Goal: Task Accomplishment & Management: Manage account settings

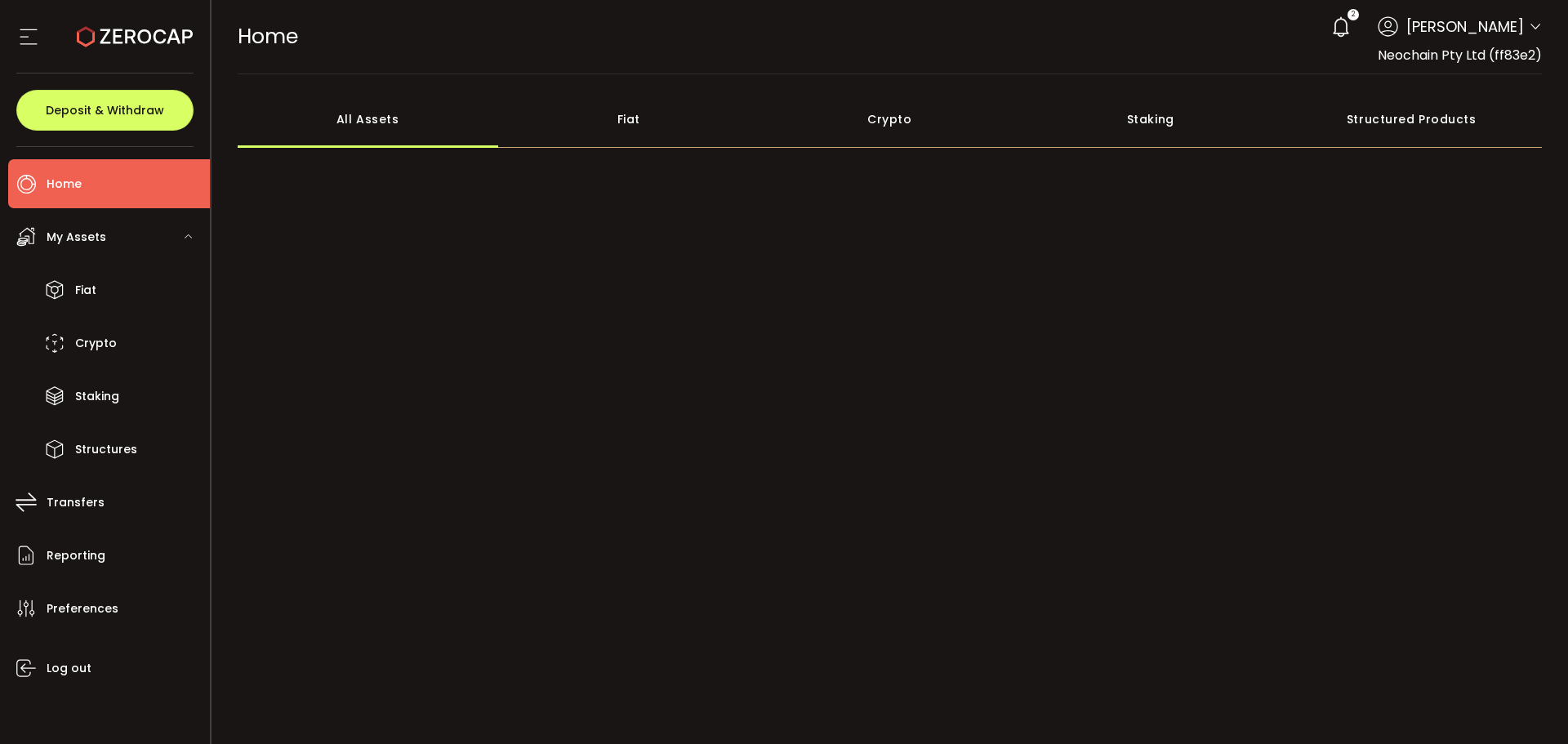
drag, startPoint x: 1345, startPoint y: 14, endPoint x: 1346, endPoint y: 52, distance: 38.0
click at [1345, 15] on icon at bounding box center [1341, 26] width 22 height 22
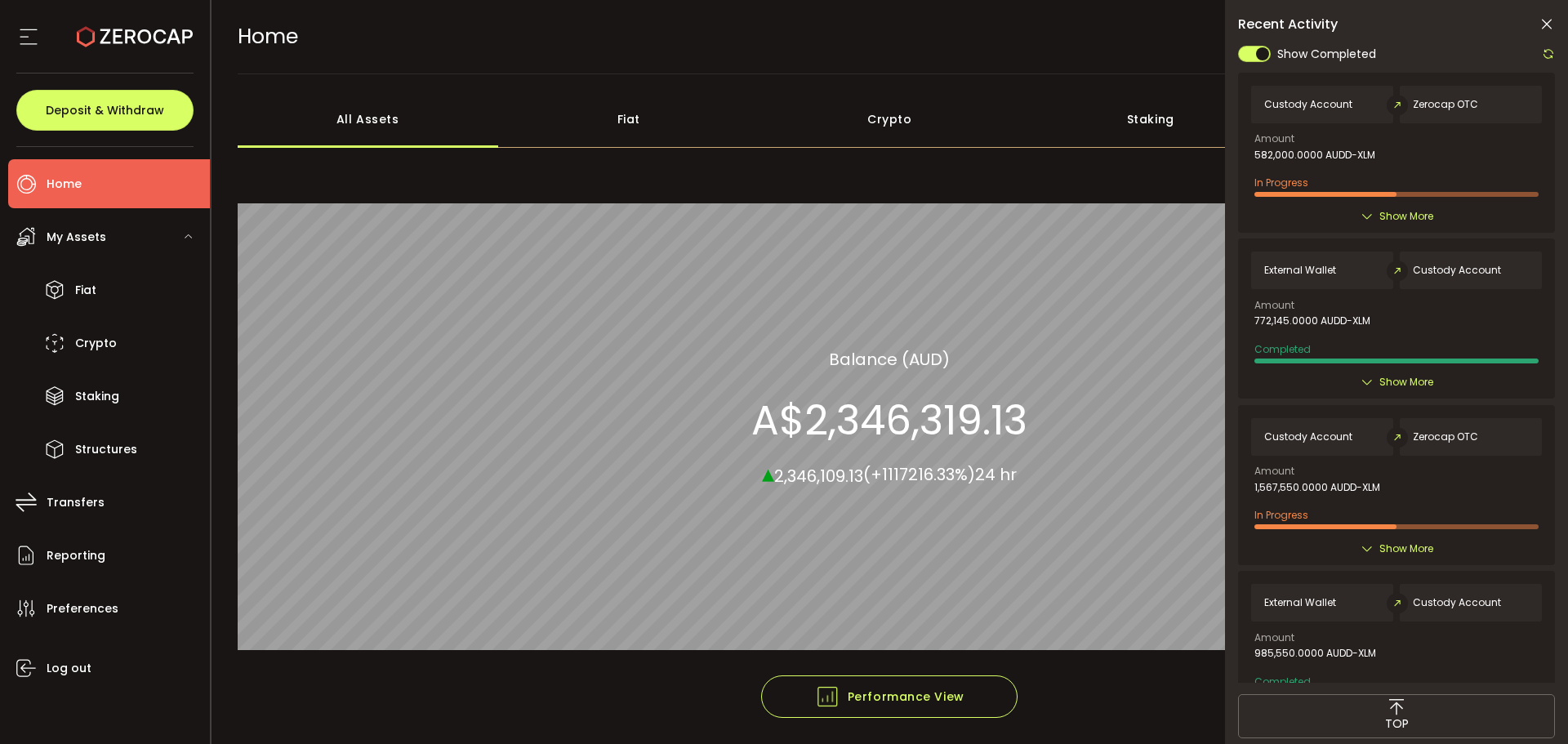
click at [1551, 27] on icon at bounding box center [1546, 24] width 16 height 16
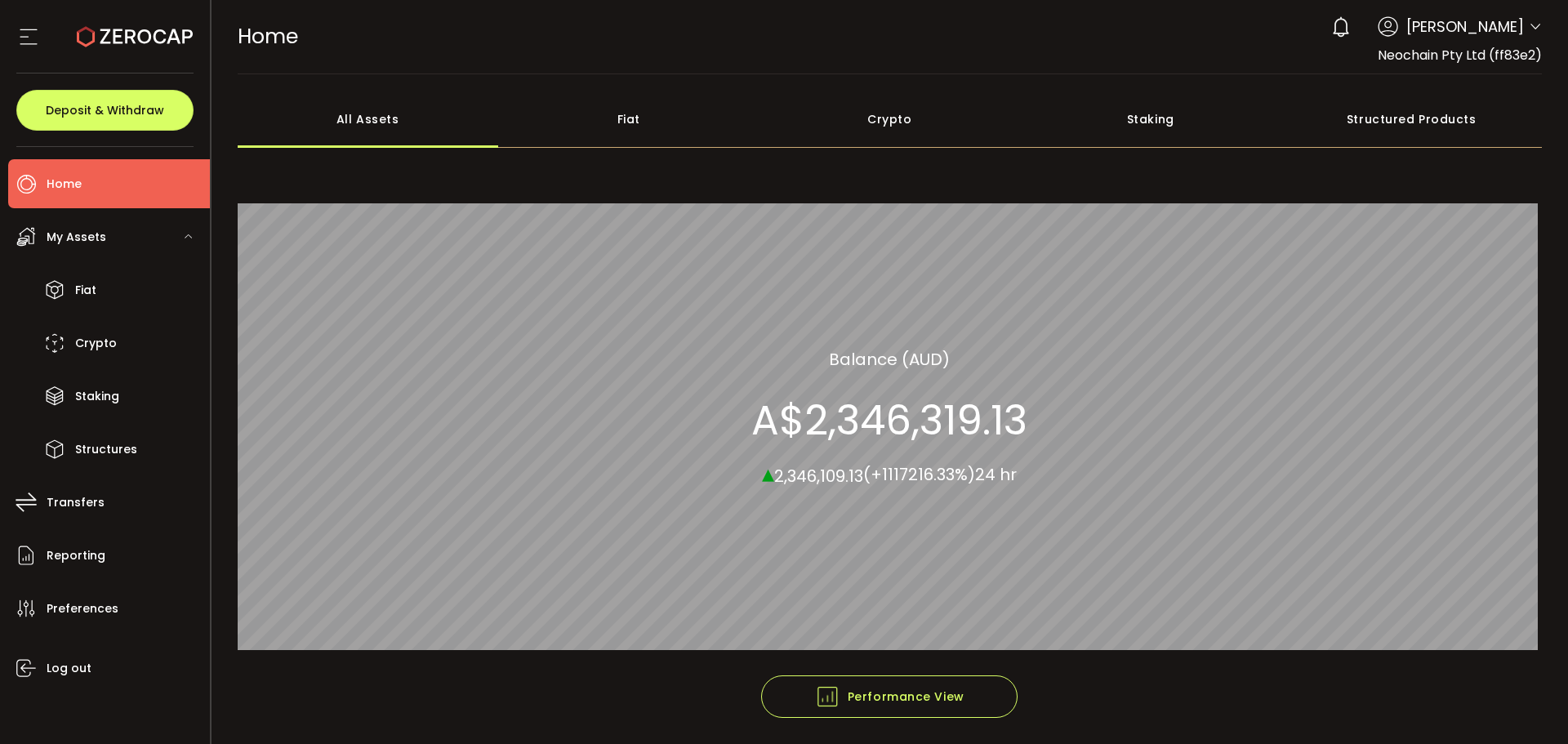
drag, startPoint x: 91, startPoint y: 228, endPoint x: 97, endPoint y: 222, distance: 8.5
click at [91, 228] on span "My Assets" at bounding box center [76, 237] width 59 height 23
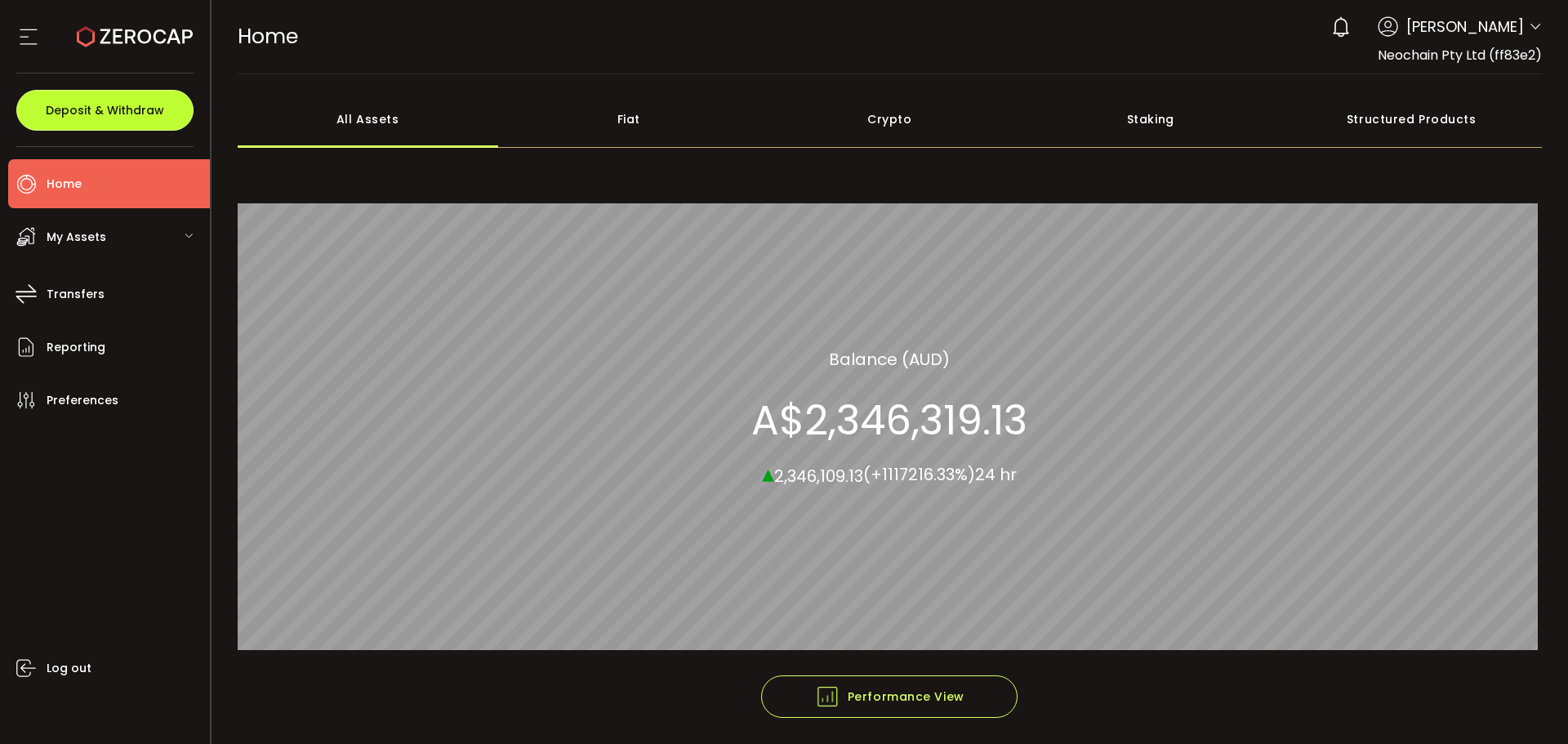
click at [119, 115] on span "Deposit & Withdraw" at bounding box center [105, 110] width 119 height 12
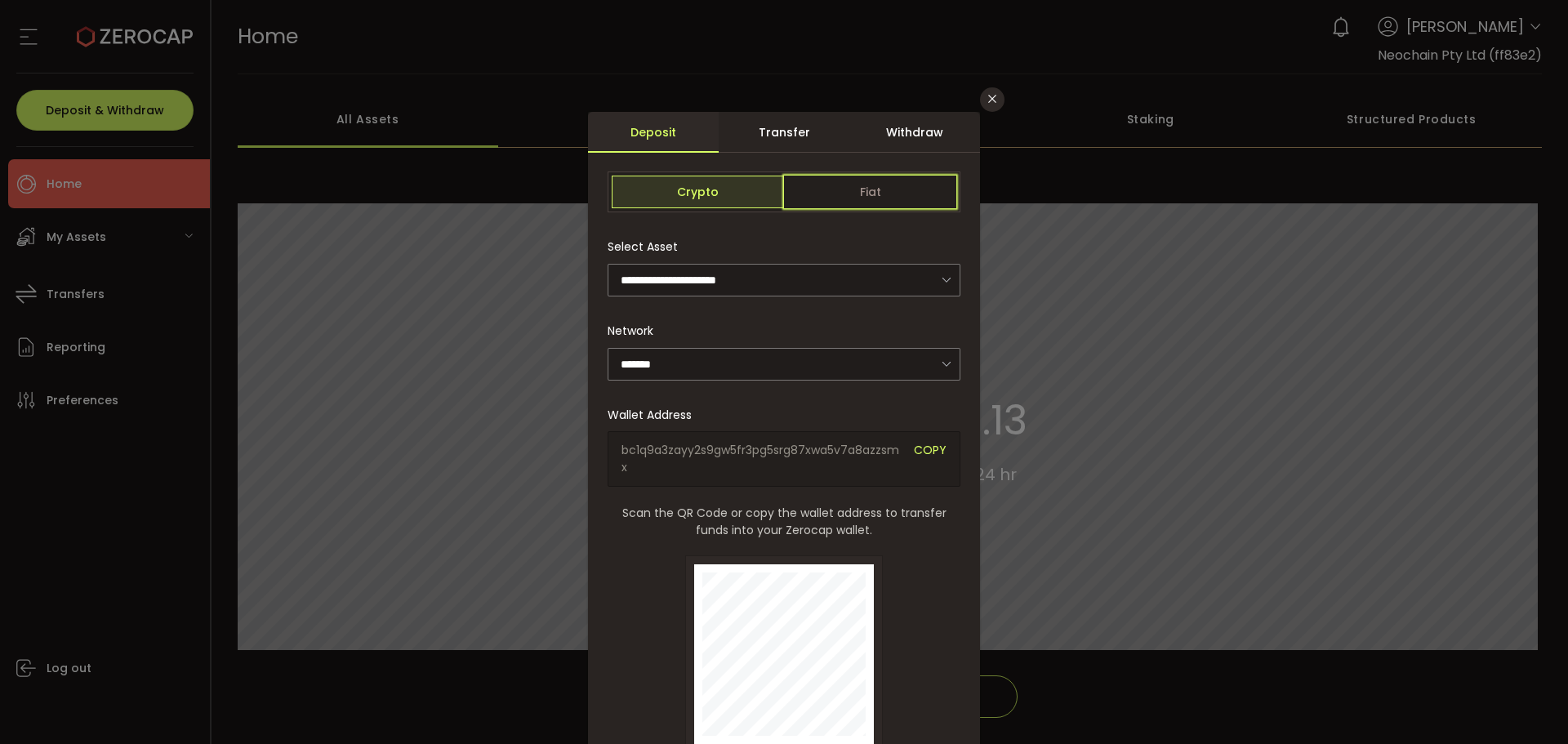
click at [859, 191] on span "Fiat" at bounding box center [871, 191] width 173 height 32
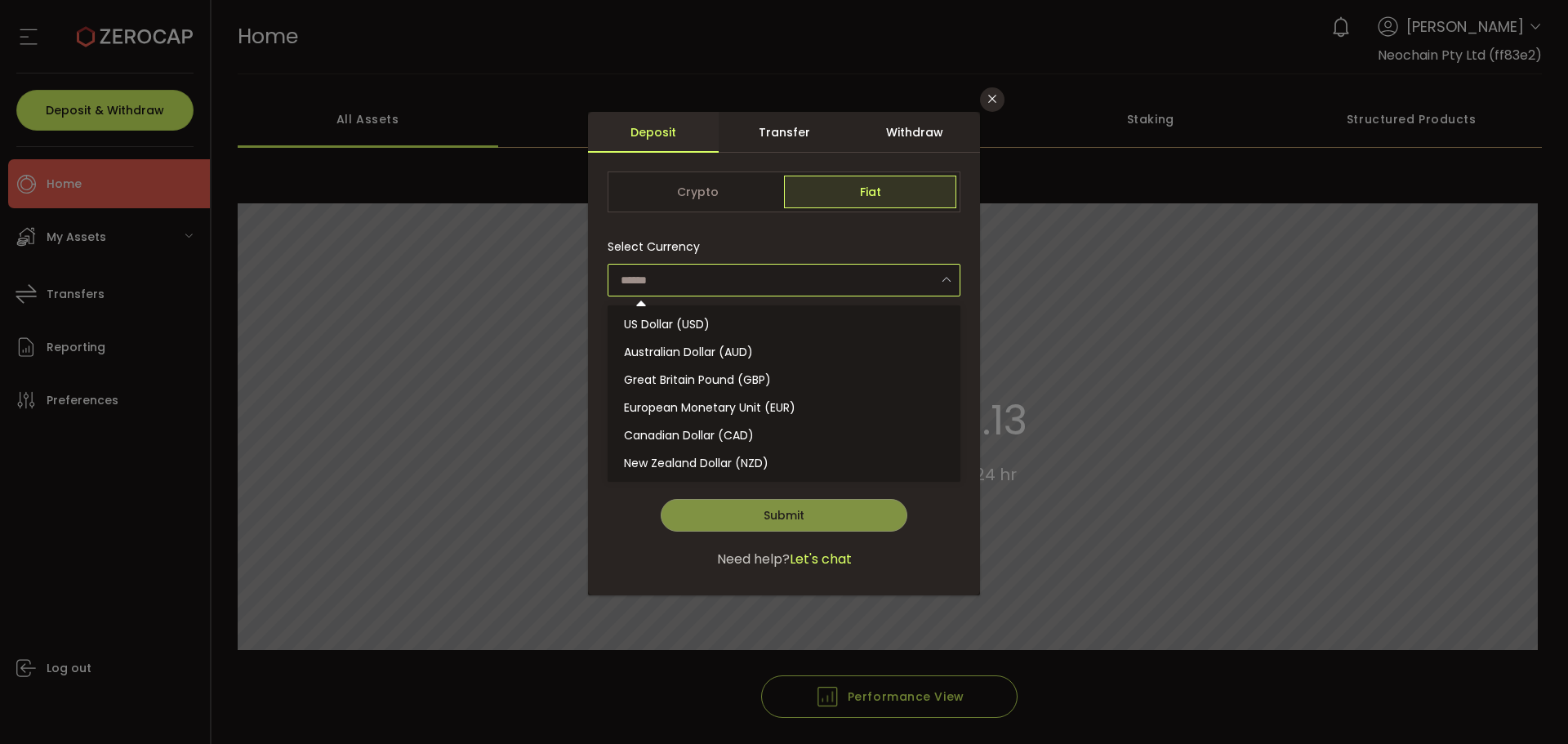
click at [803, 283] on input "dialog" at bounding box center [784, 280] width 353 height 32
click at [885, 140] on div "Withdraw" at bounding box center [914, 132] width 130 height 40
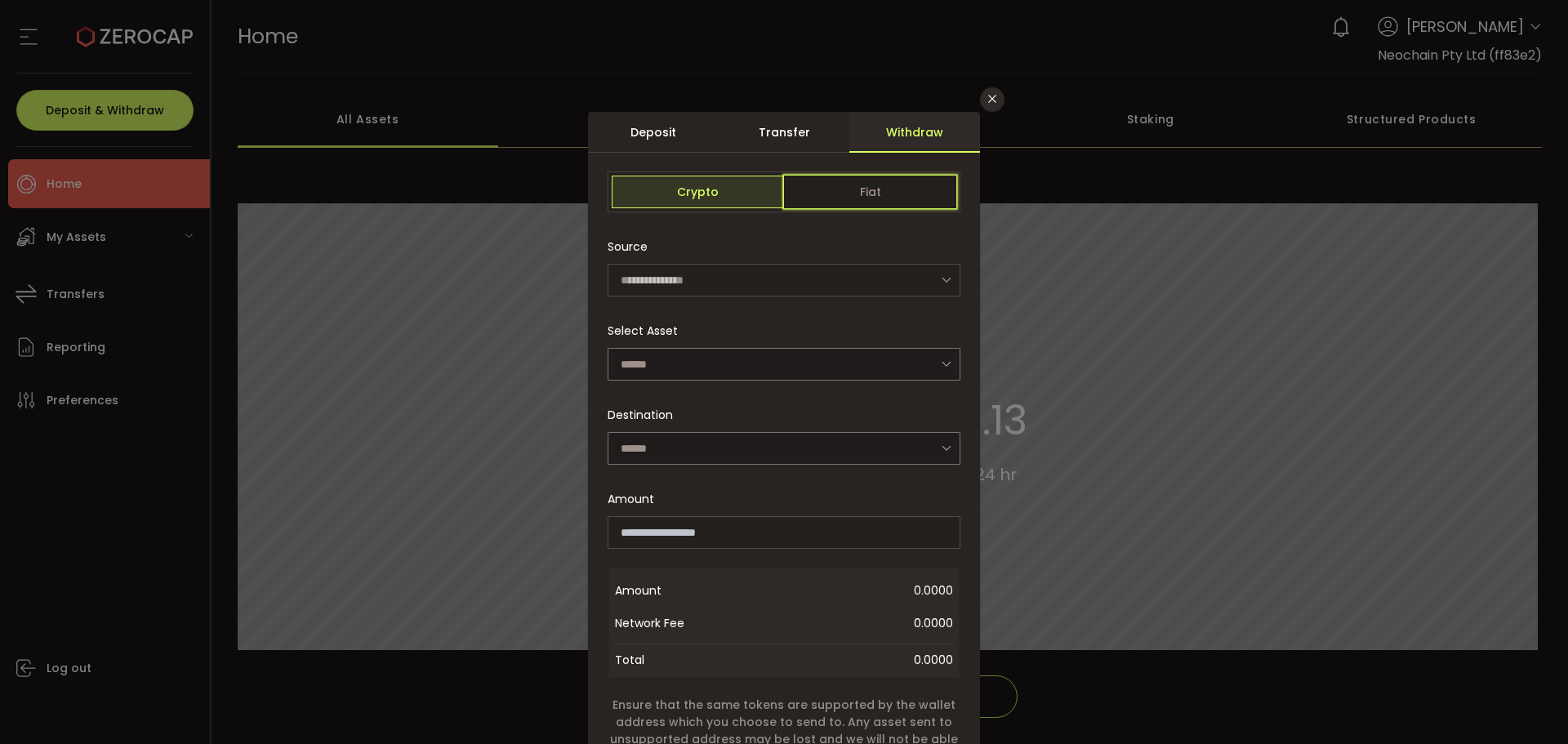
click at [855, 186] on span "Fiat" at bounding box center [871, 191] width 173 height 32
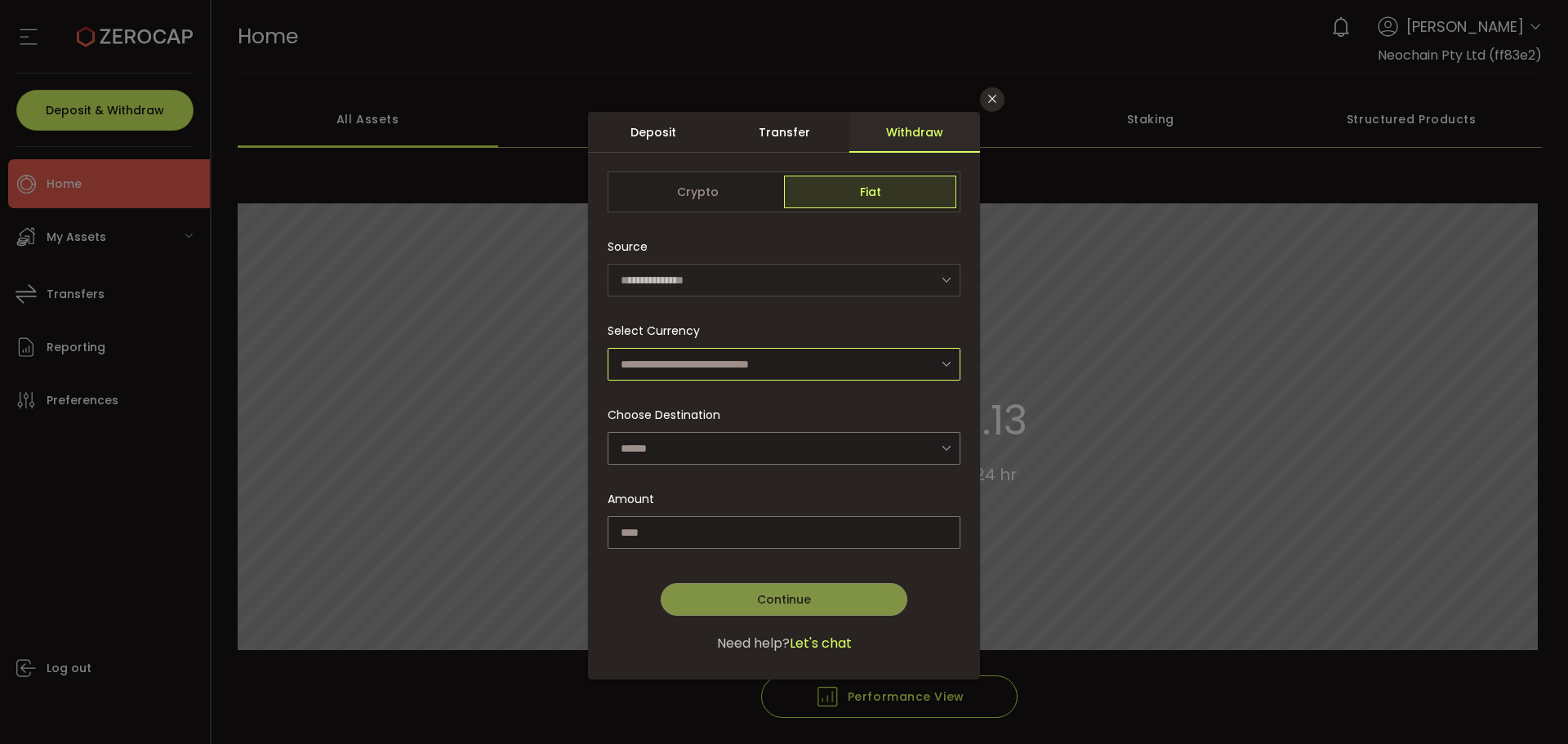
click at [699, 368] on input "dialog" at bounding box center [784, 364] width 353 height 32
click at [695, 405] on span "Australian Dollar (AUD)" at bounding box center [688, 407] width 129 height 16
type input "**********"
click at [705, 446] on div "dialog" at bounding box center [784, 396] width 392 height 568
click at [905, 447] on input "dialog" at bounding box center [784, 448] width 353 height 32
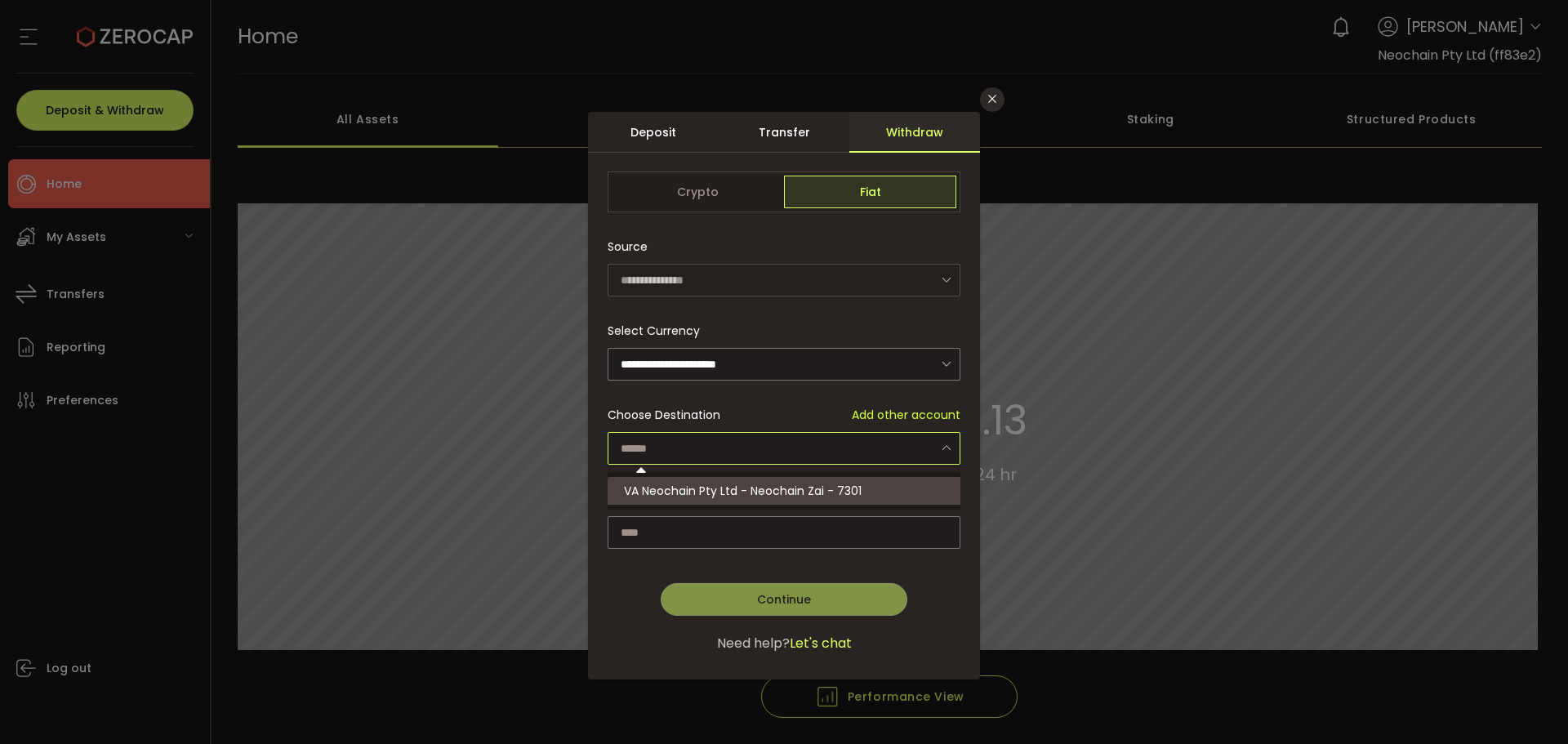
click at [689, 501] on li "VA Neochain Pty Ltd - Neochain Zai - 7301" at bounding box center [786, 491] width 358 height 28
type input "**********"
click at [817, 523] on input "dialog" at bounding box center [784, 532] width 353 height 32
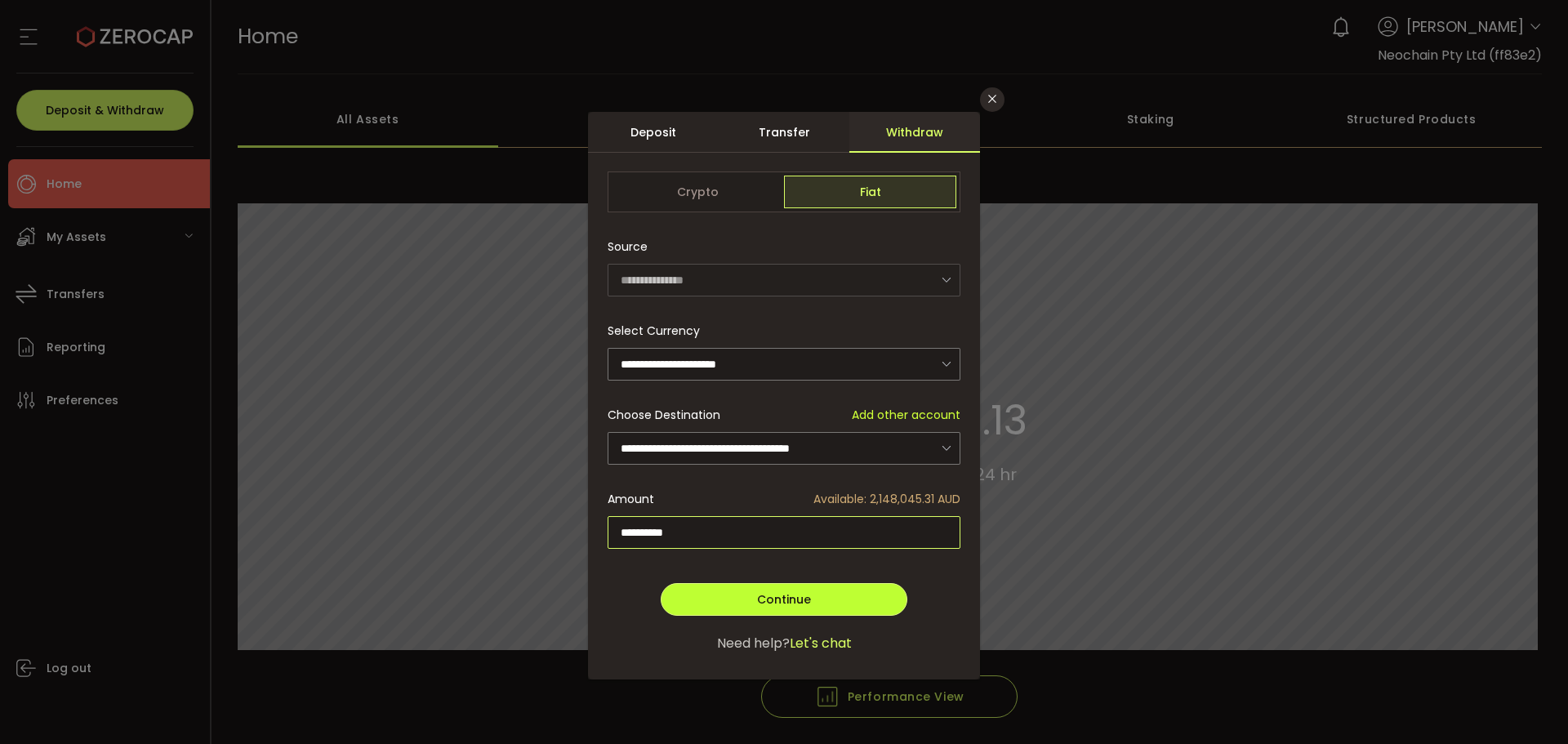
type input "**********"
click at [790, 599] on span "Continue" at bounding box center [784, 599] width 54 height 16
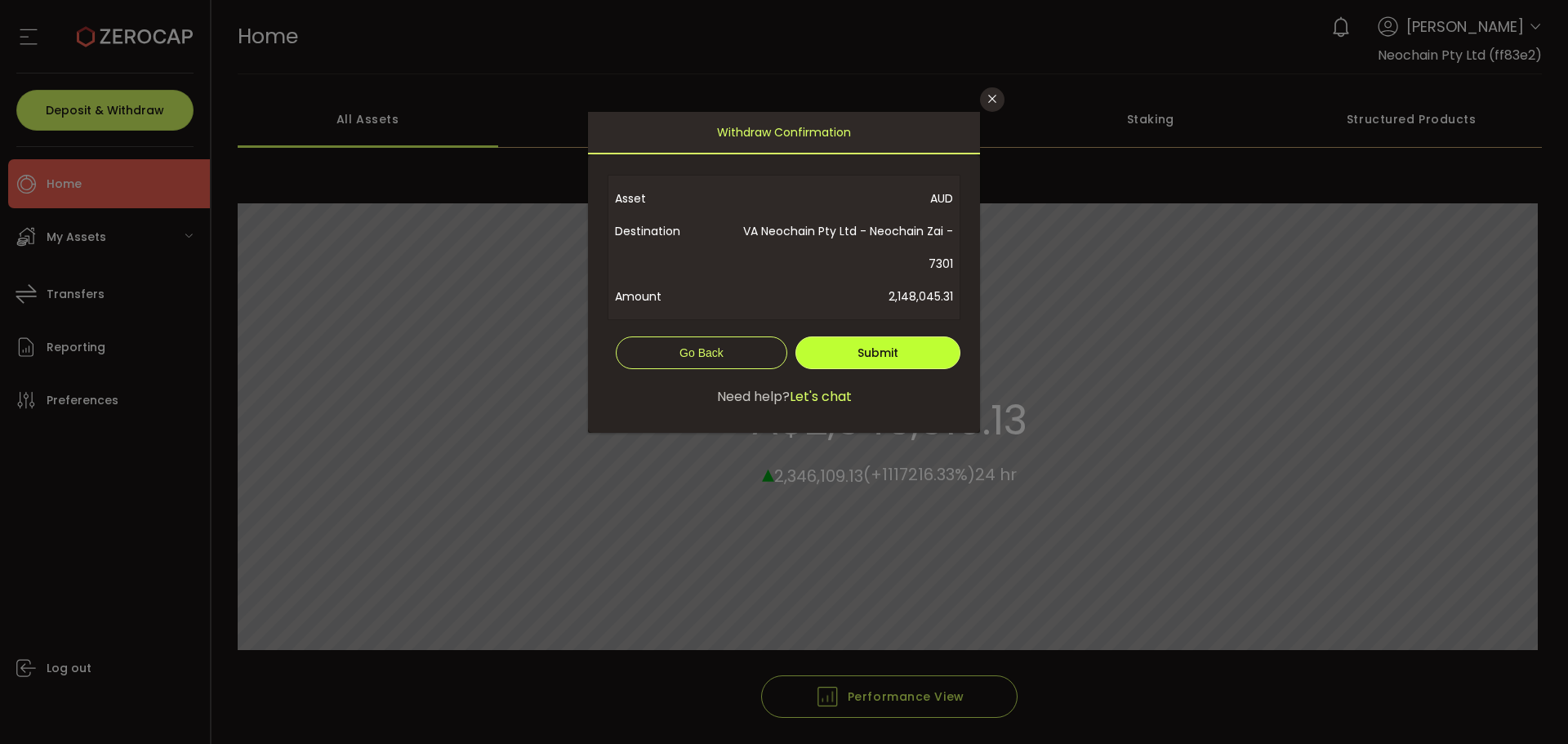
click at [900, 349] on button "Submit" at bounding box center [878, 352] width 165 height 32
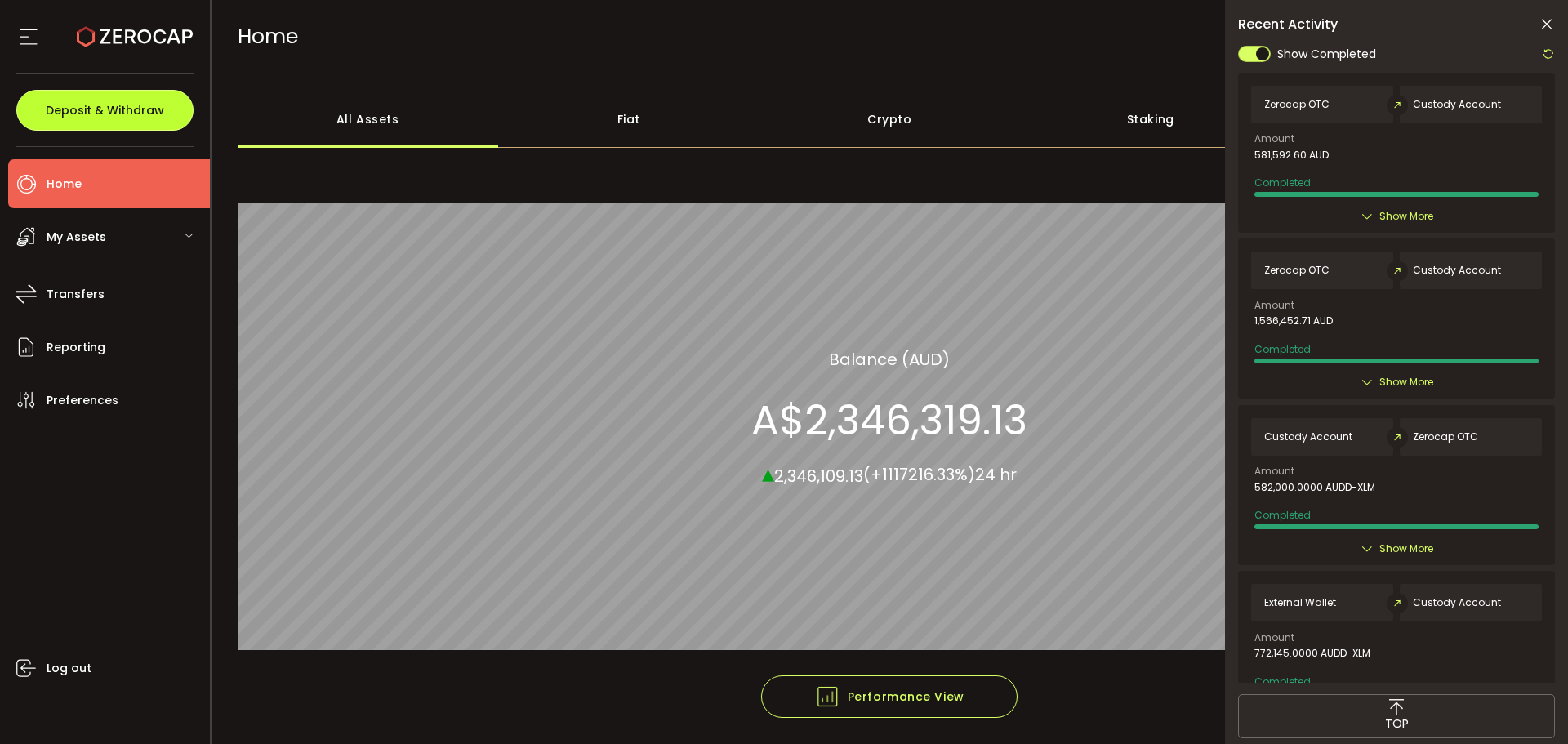
click at [109, 121] on button "Deposit & Withdraw" at bounding box center [104, 110] width 177 height 40
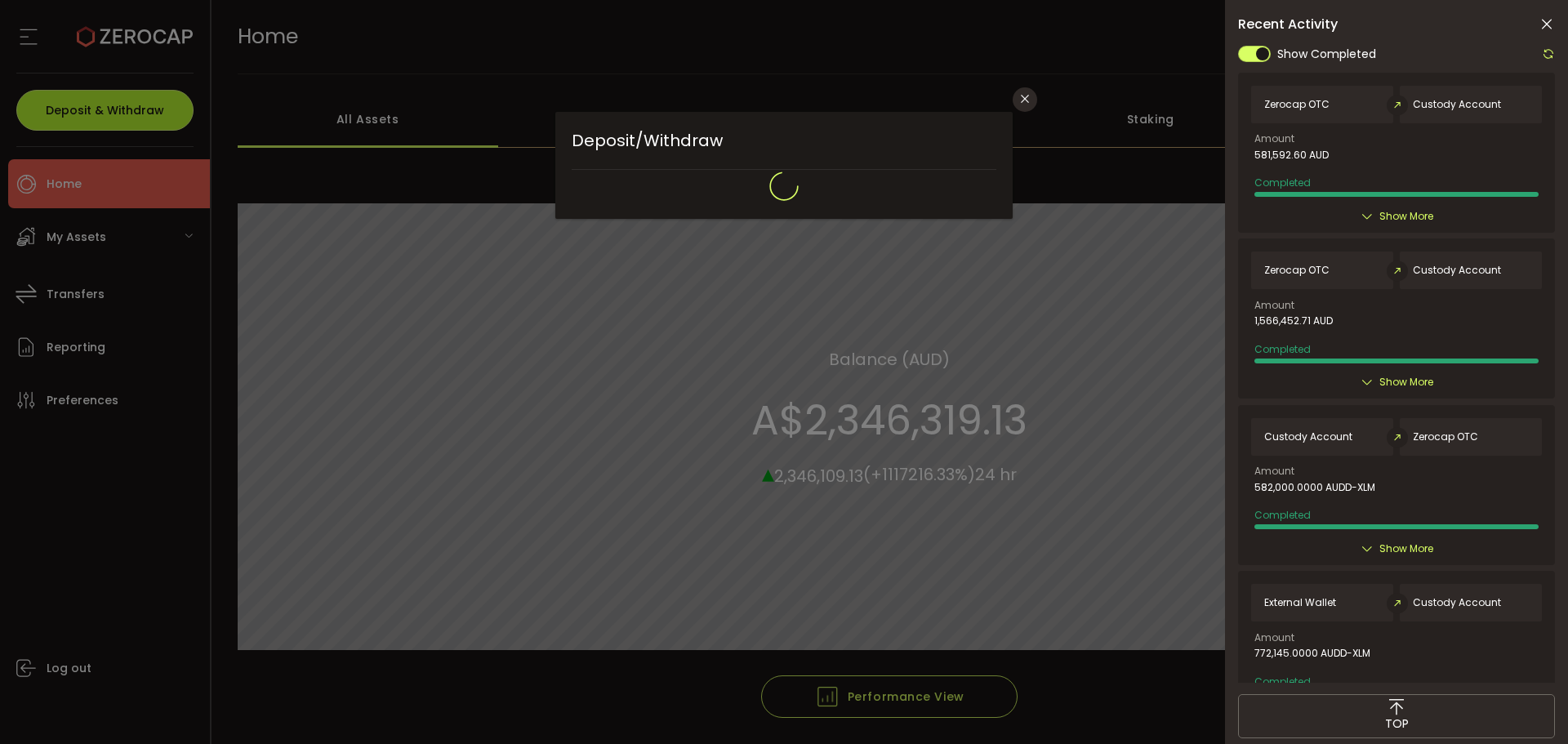
type input "**********"
type input "*******"
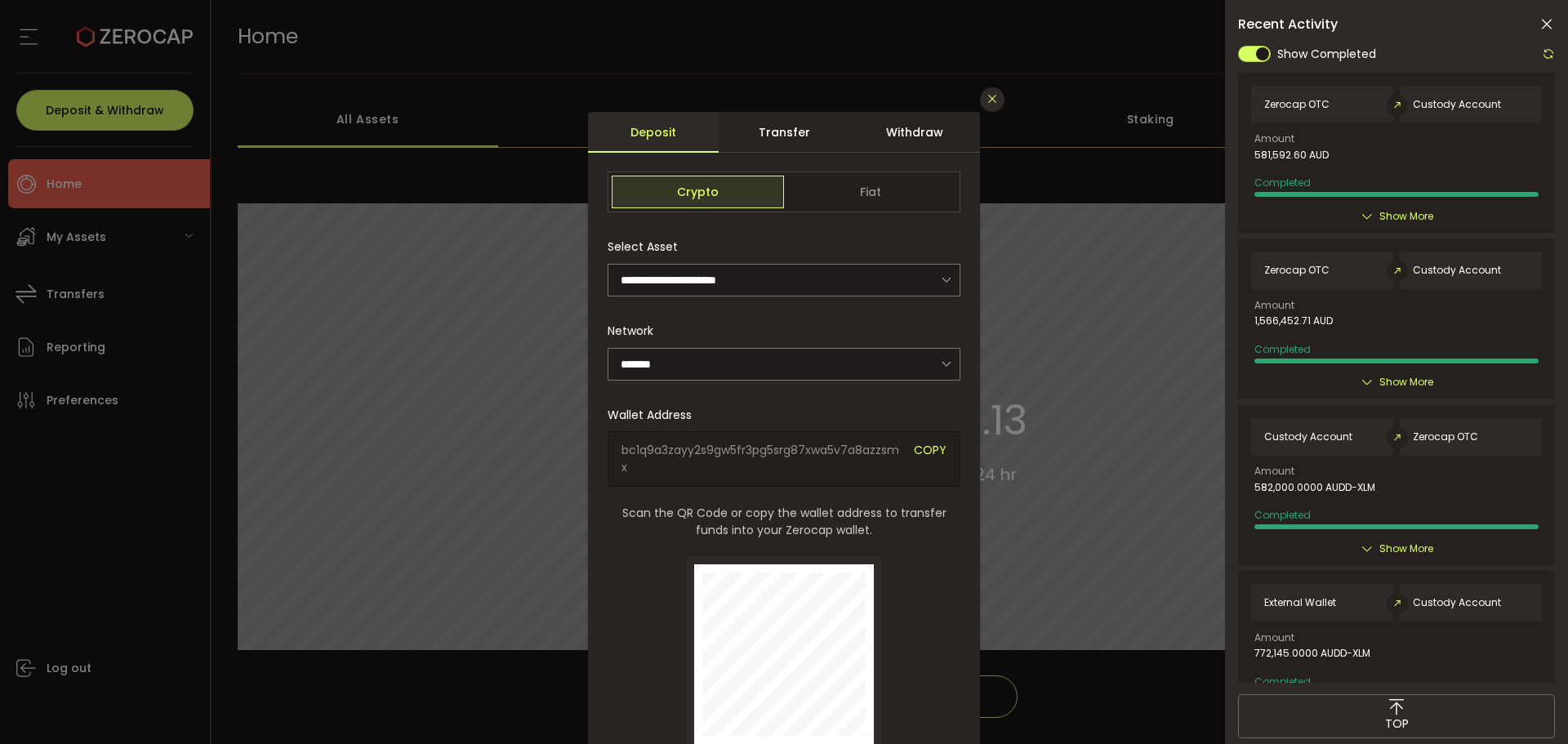
click at [991, 101] on icon "Close" at bounding box center [992, 99] width 13 height 13
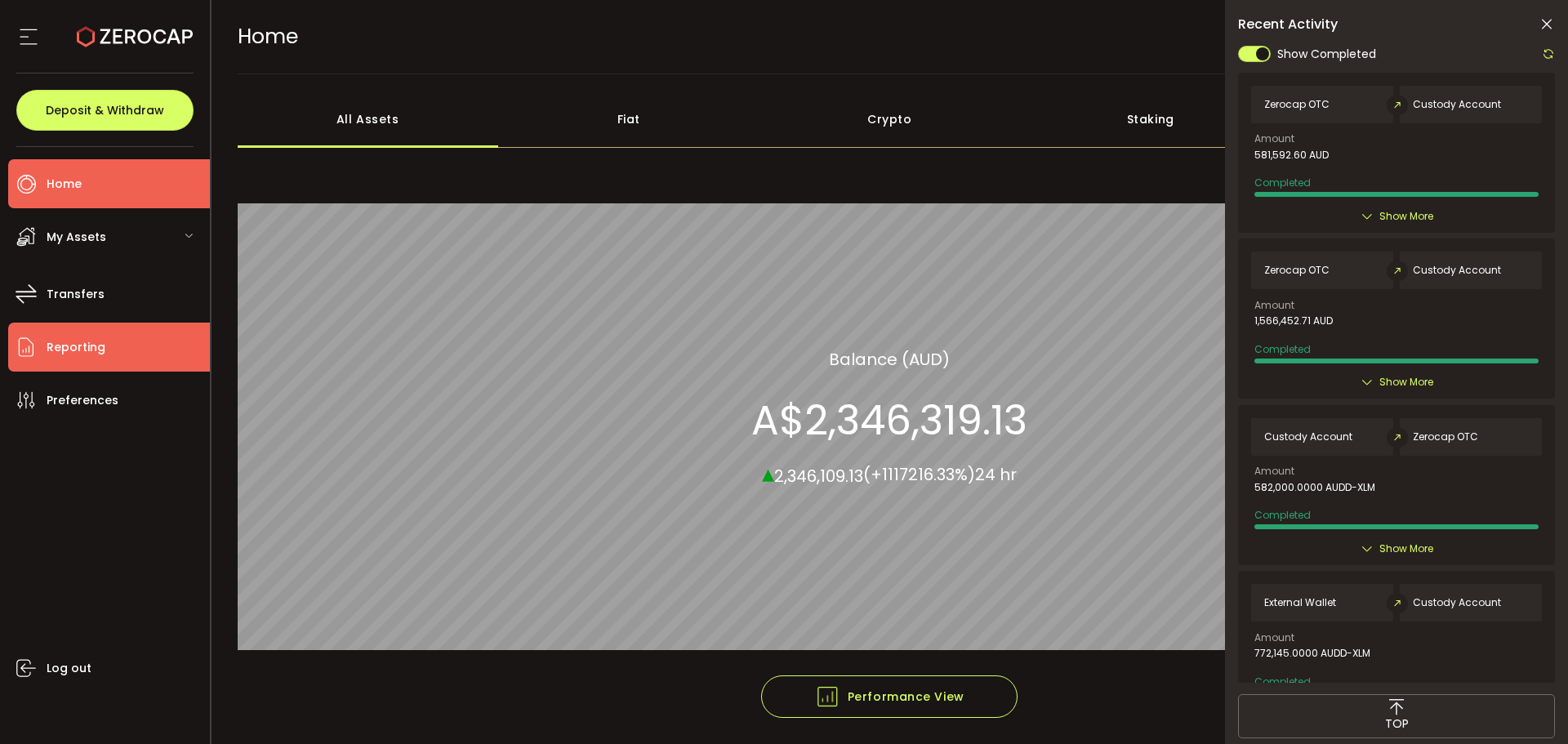
click at [96, 358] on span "Reporting" at bounding box center [75, 348] width 58 height 23
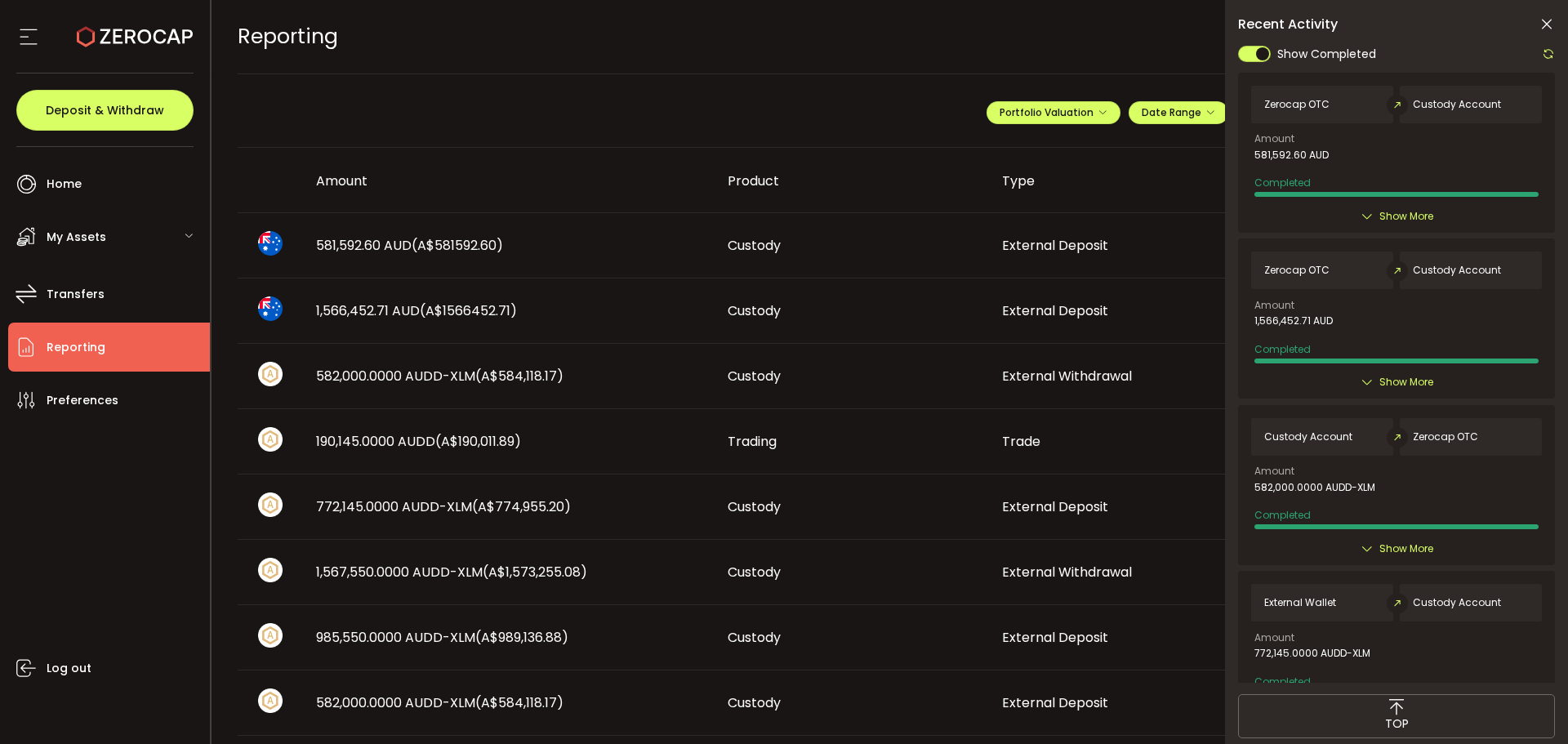
click at [1476, 50] on div "Show Completed" at bounding box center [1396, 54] width 317 height 21
drag, startPoint x: 320, startPoint y: 376, endPoint x: 520, endPoint y: 380, distance: 200.0
click at [520, 380] on span "582,000.0000 AUDD-XLM (A$584,118.17)" at bounding box center [439, 376] width 247 height 19
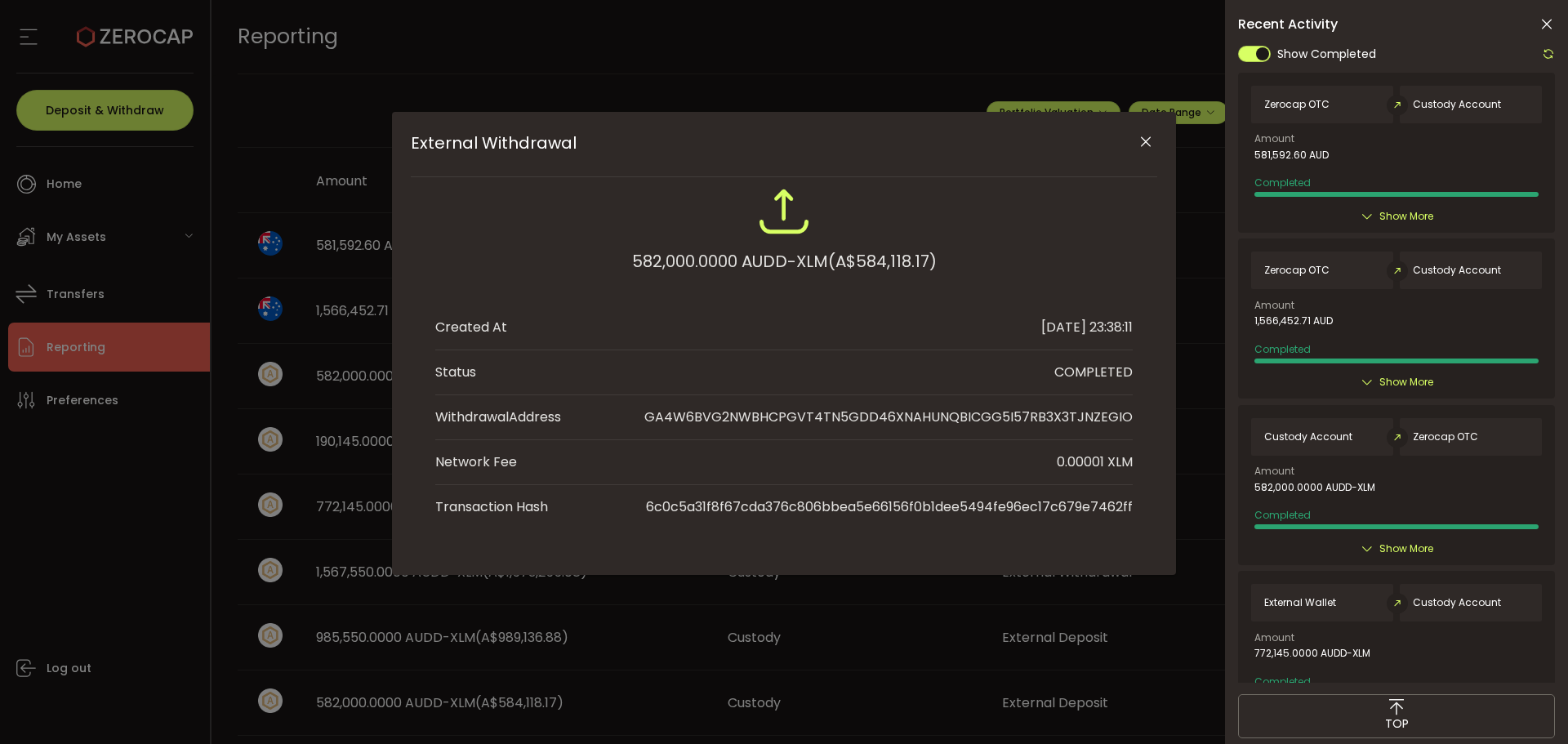
click at [491, 376] on li "Status COMPLETED" at bounding box center [784, 373] width 697 height 45
click at [499, 378] on li "Status COMPLETED" at bounding box center [784, 373] width 697 height 45
click at [362, 359] on div "External Withdrawal 582,000.0000 AUDD-XLM (A$584,118.17) Created At [DATE] 23:3…" at bounding box center [784, 372] width 1568 height 744
click at [1152, 142] on icon "Close" at bounding box center [1146, 142] width 16 height 16
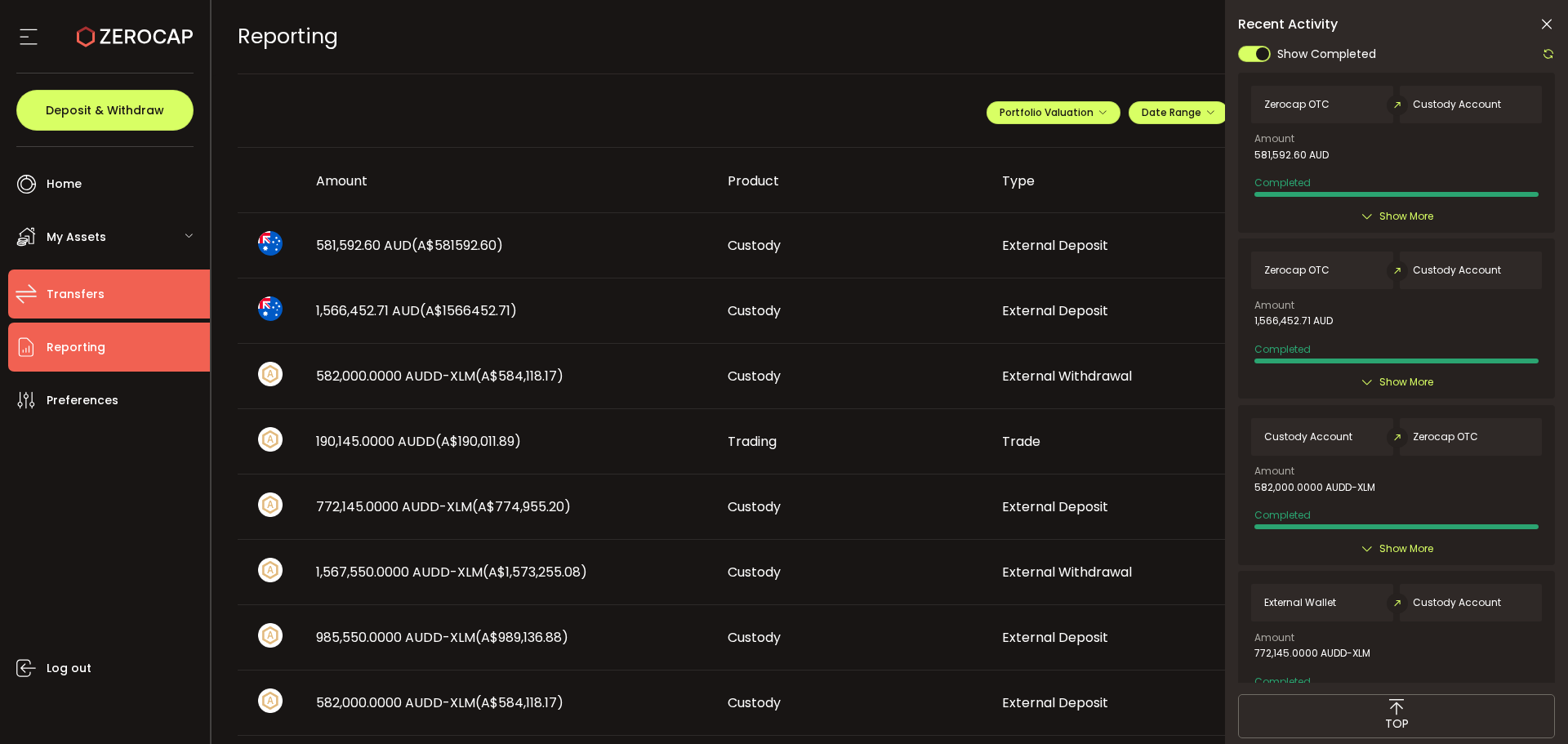
click at [107, 276] on li "Transfers" at bounding box center [109, 294] width 202 height 49
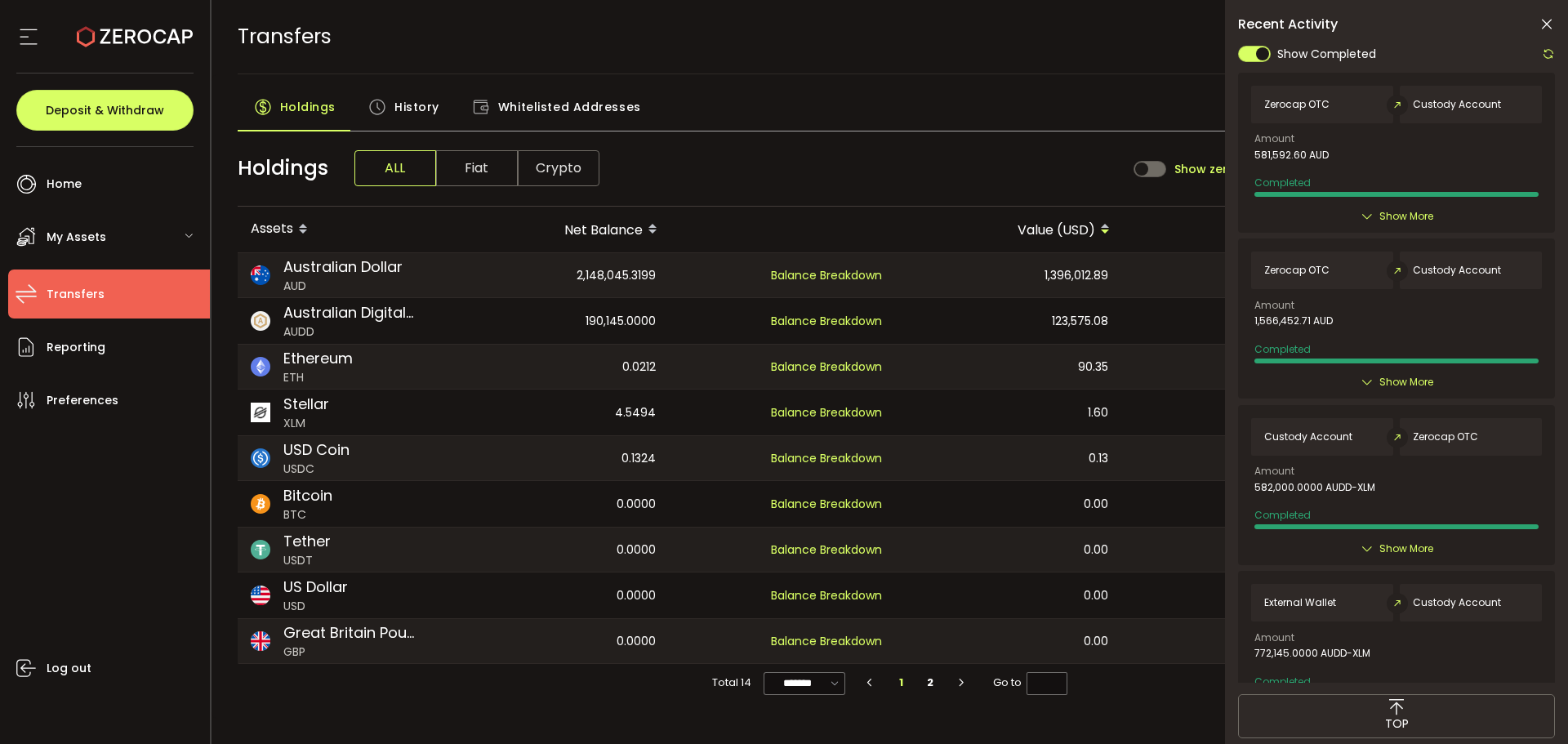
click at [426, 102] on span "History" at bounding box center [417, 107] width 45 height 32
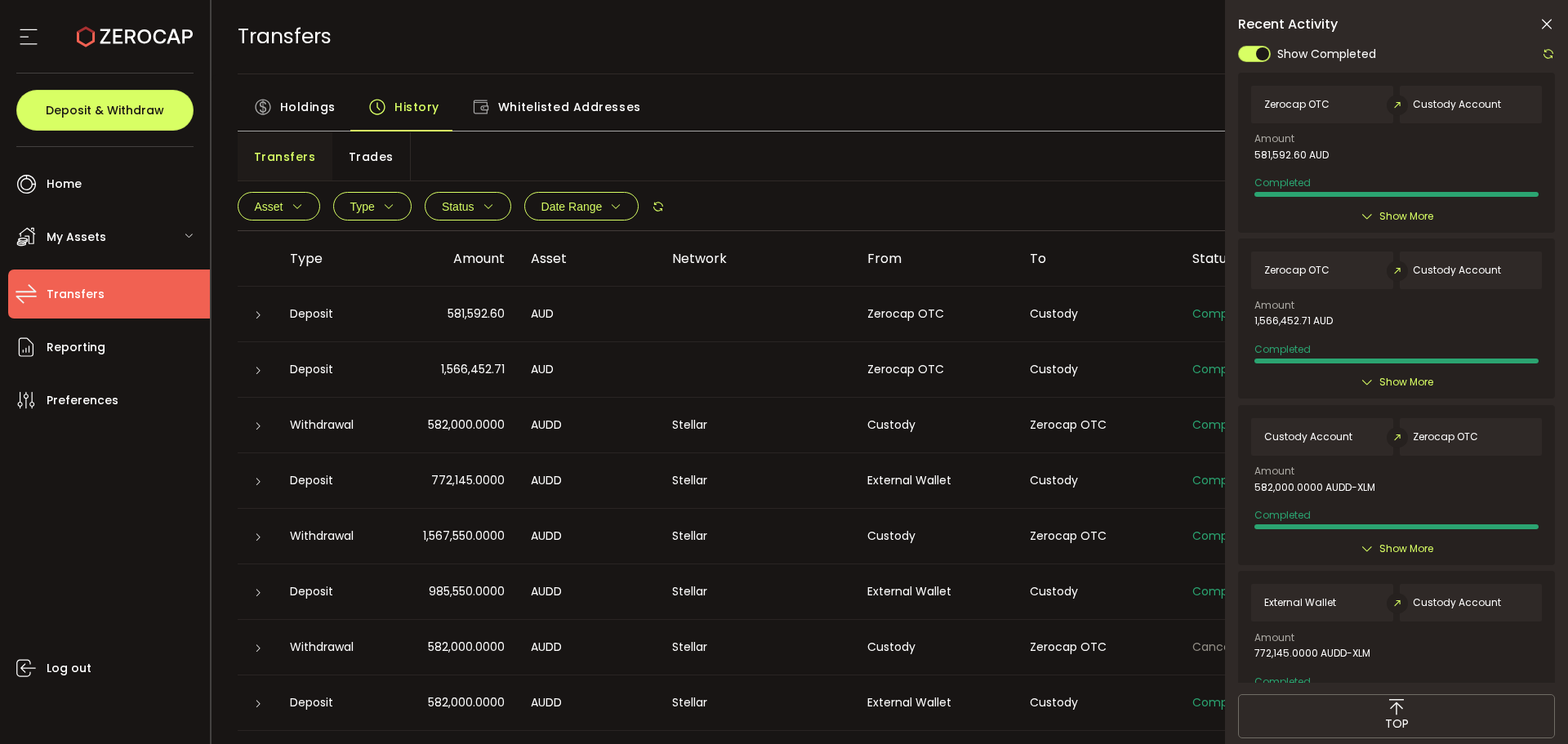
click at [1545, 25] on icon at bounding box center [1546, 24] width 16 height 16
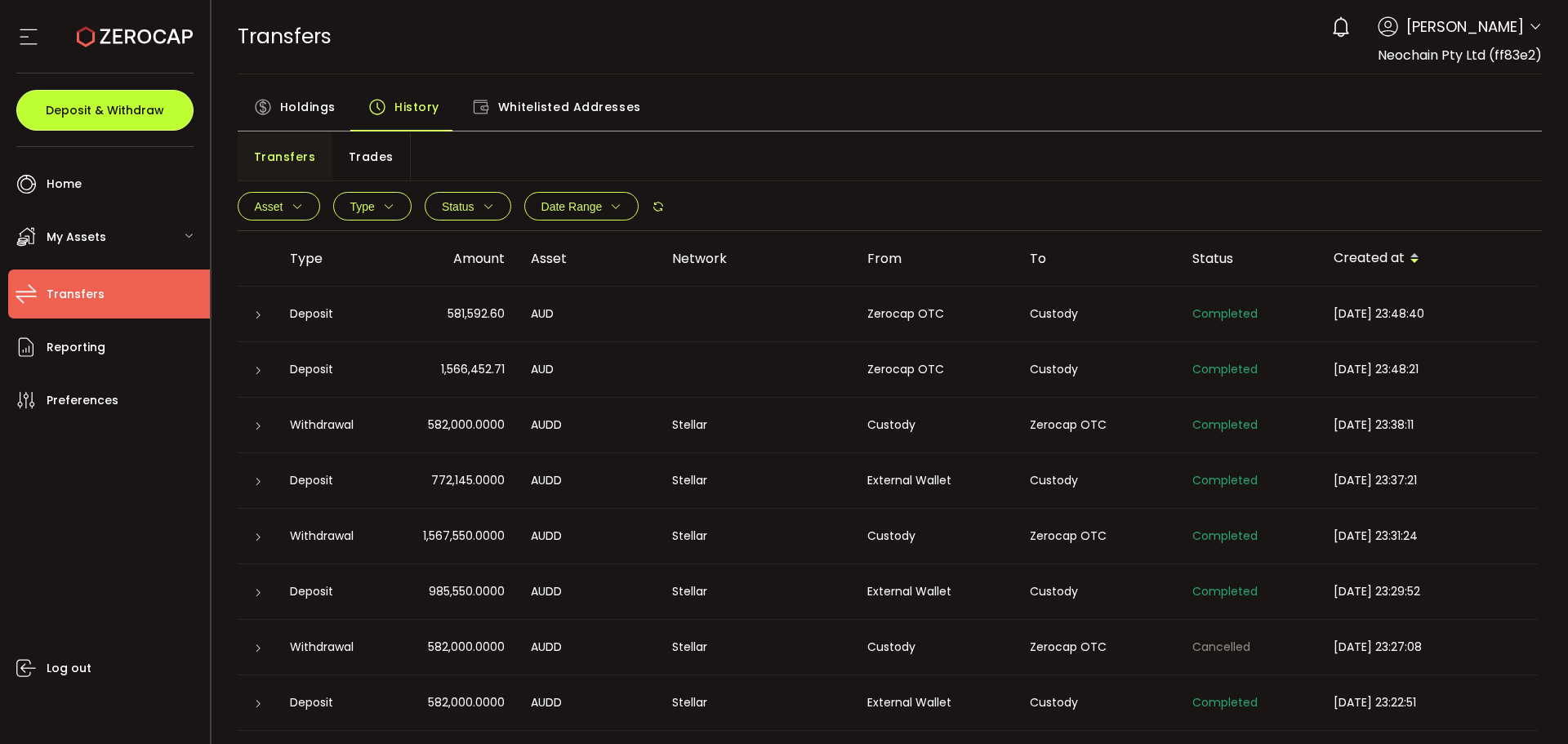
click at [120, 92] on button "Deposit & Withdraw" at bounding box center [104, 110] width 177 height 40
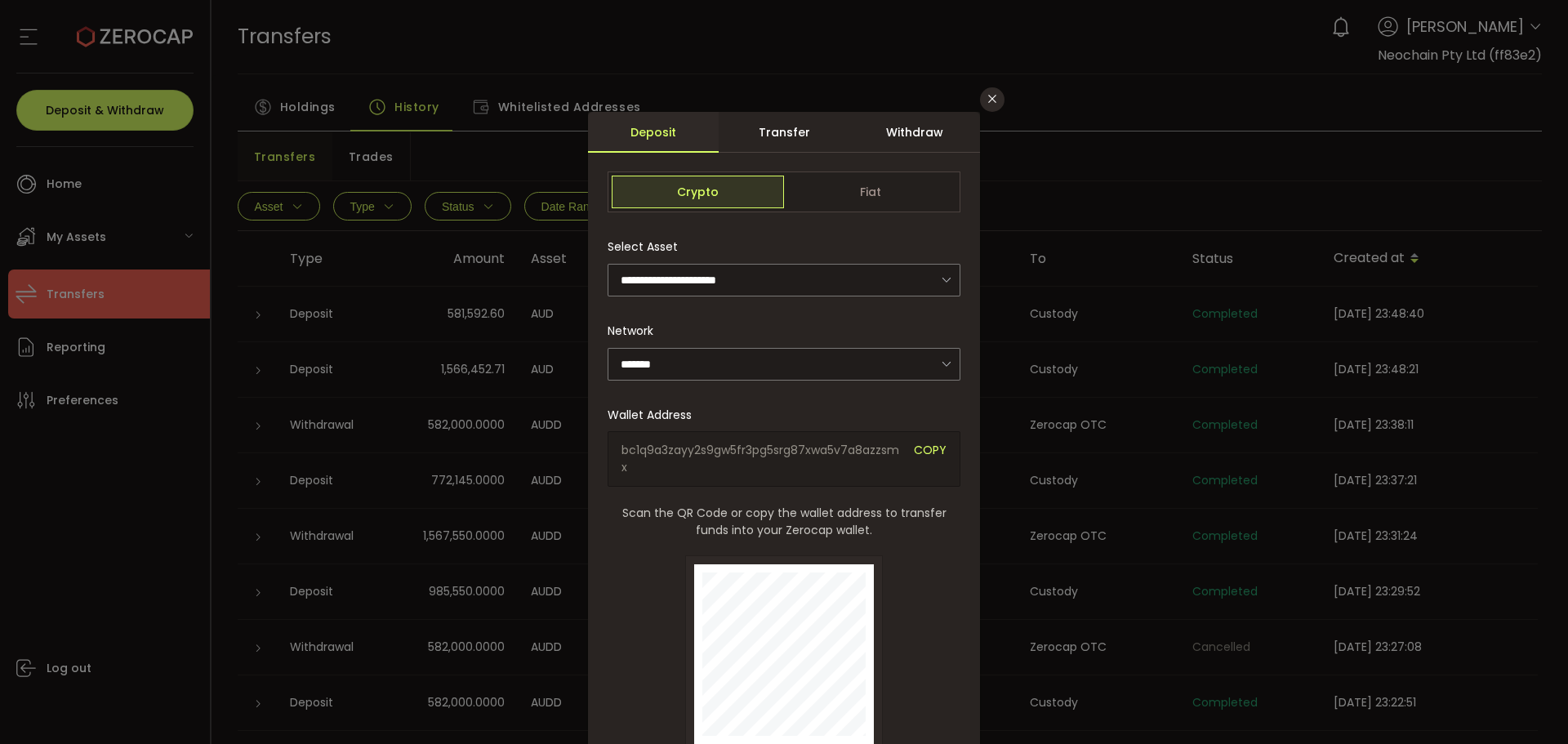
click at [899, 139] on div "Withdraw" at bounding box center [914, 132] width 130 height 40
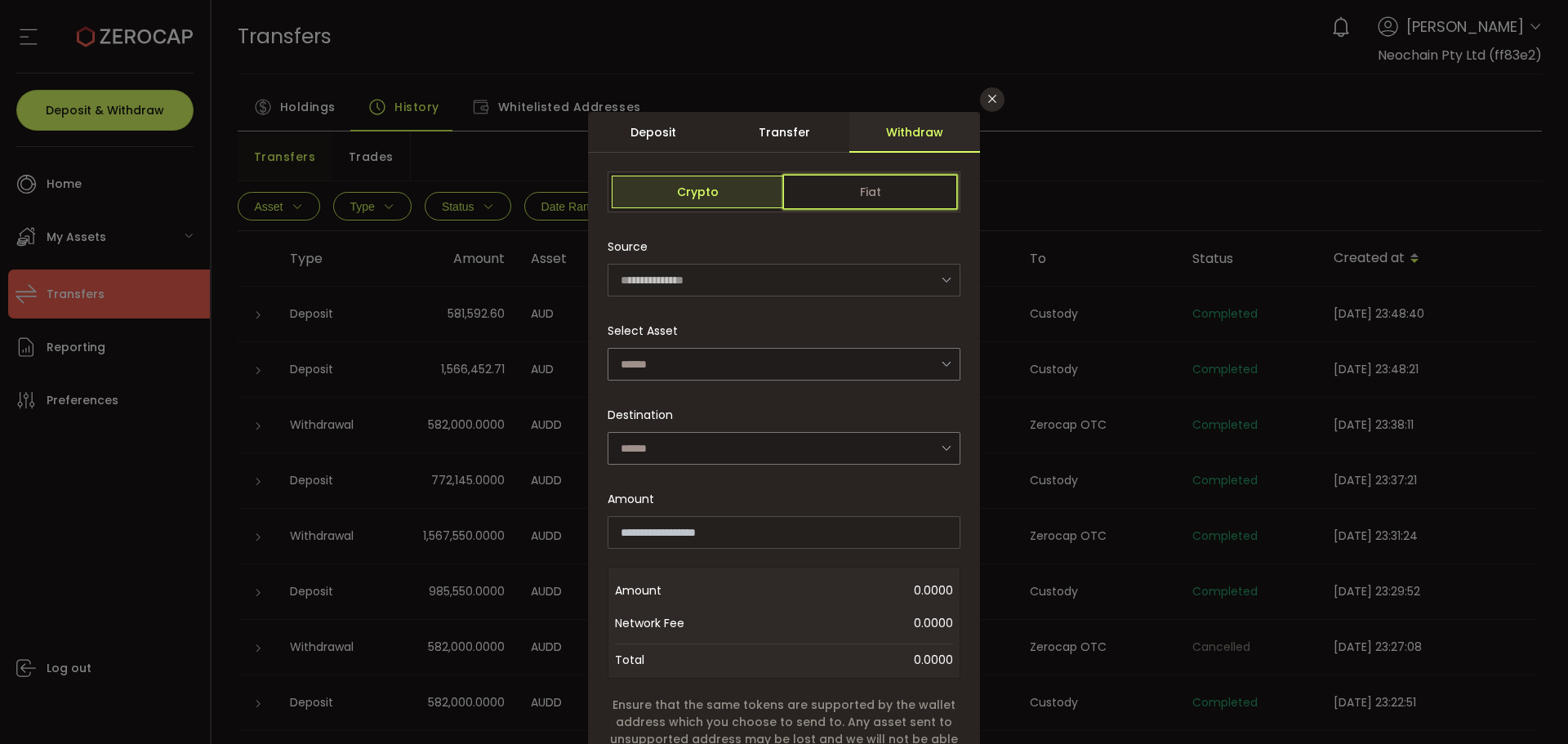
click at [848, 182] on span "Fiat" at bounding box center [871, 191] width 173 height 32
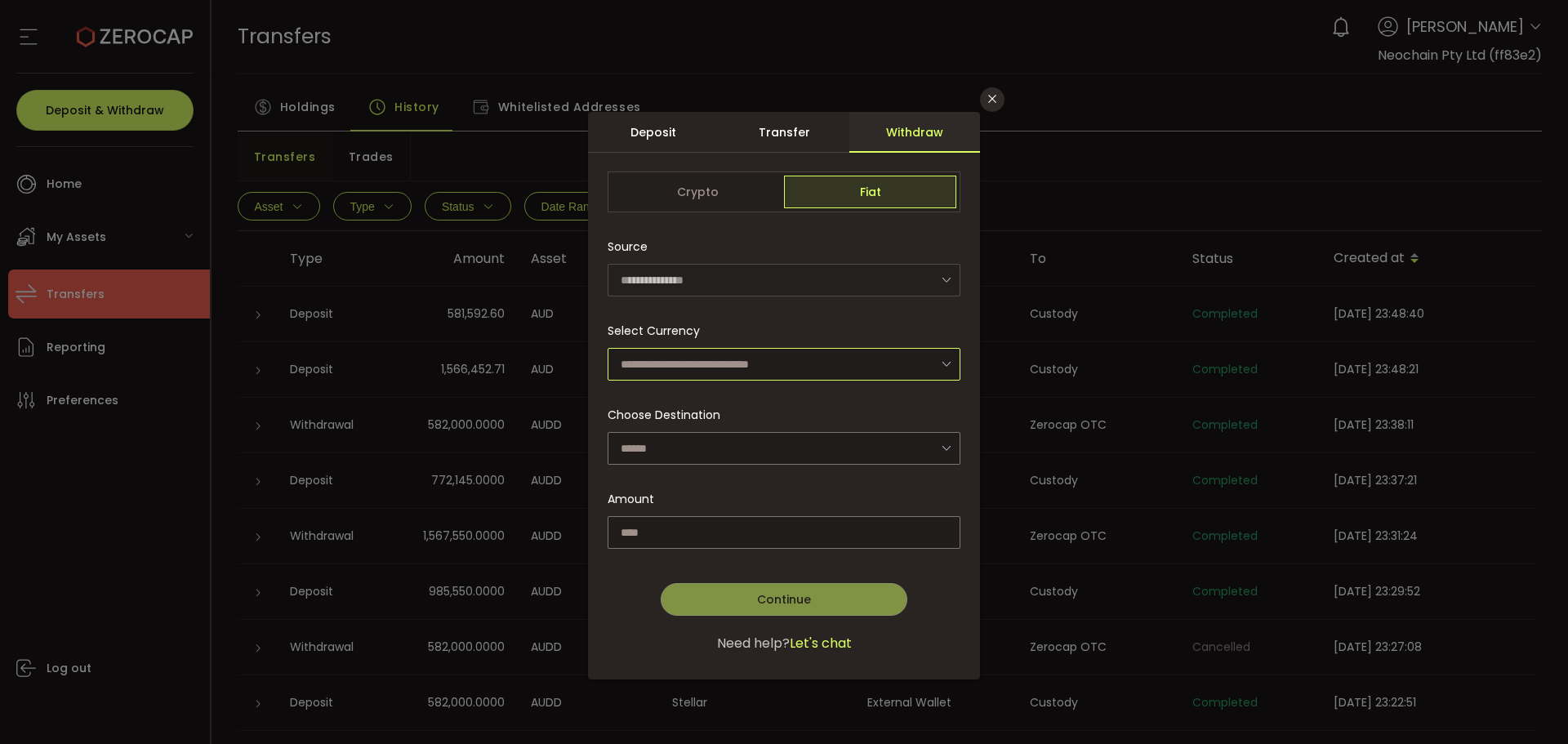
click at [699, 359] on input "dialog" at bounding box center [784, 364] width 353 height 32
click at [706, 414] on span "Australian Dollar (AUD)" at bounding box center [688, 407] width 129 height 16
type input "**********"
click at [786, 453] on input "dialog" at bounding box center [784, 448] width 353 height 32
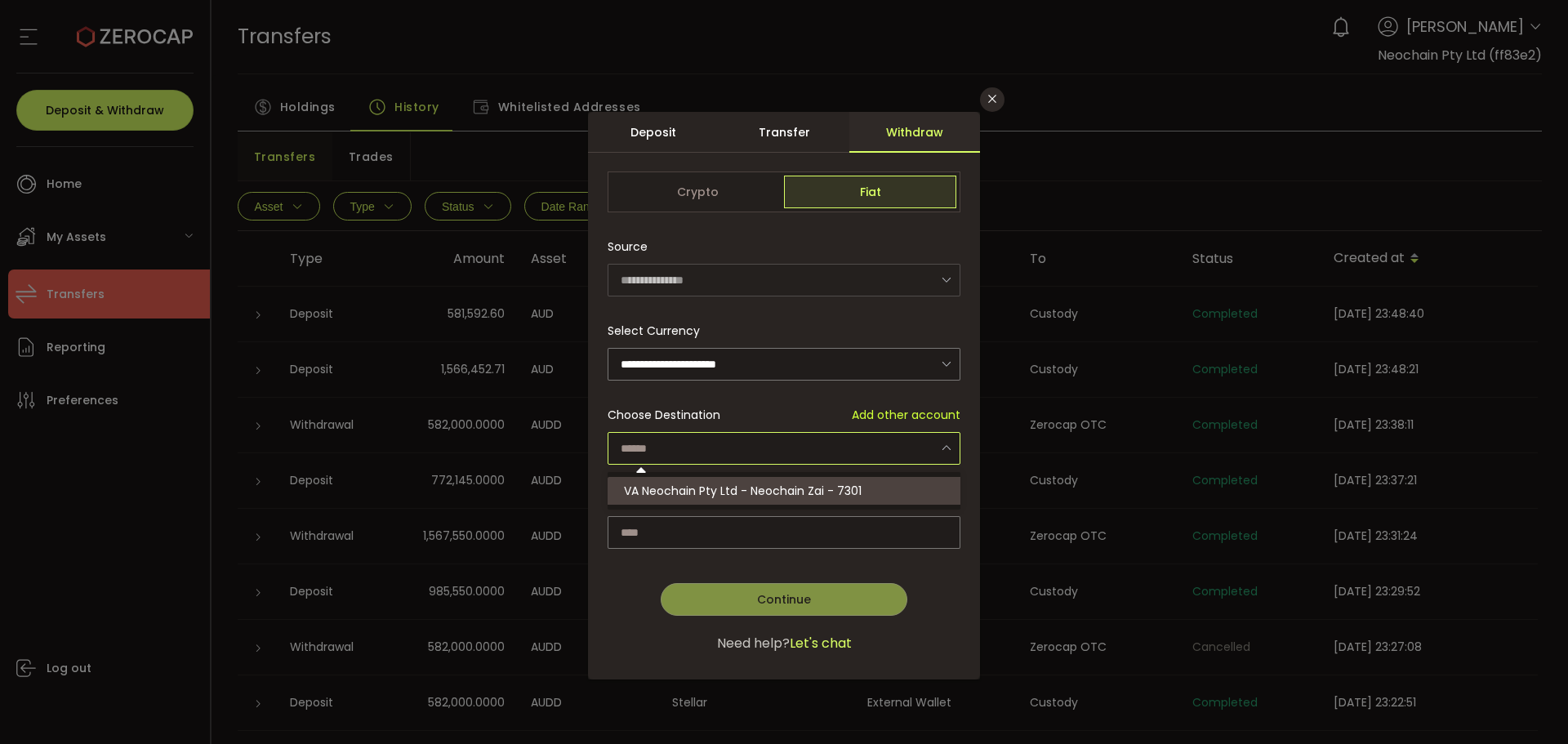
click at [787, 483] on span "VA Neochain Pty Ltd - Neochain Zai - 7301" at bounding box center [742, 491] width 238 height 16
type input "**********"
click at [844, 523] on input "dialog" at bounding box center [784, 532] width 353 height 32
click at [898, 492] on span "Available: 2,148,045.31 AUD" at bounding box center [887, 499] width 147 height 17
click at [870, 528] on input "dialog" at bounding box center [784, 532] width 353 height 32
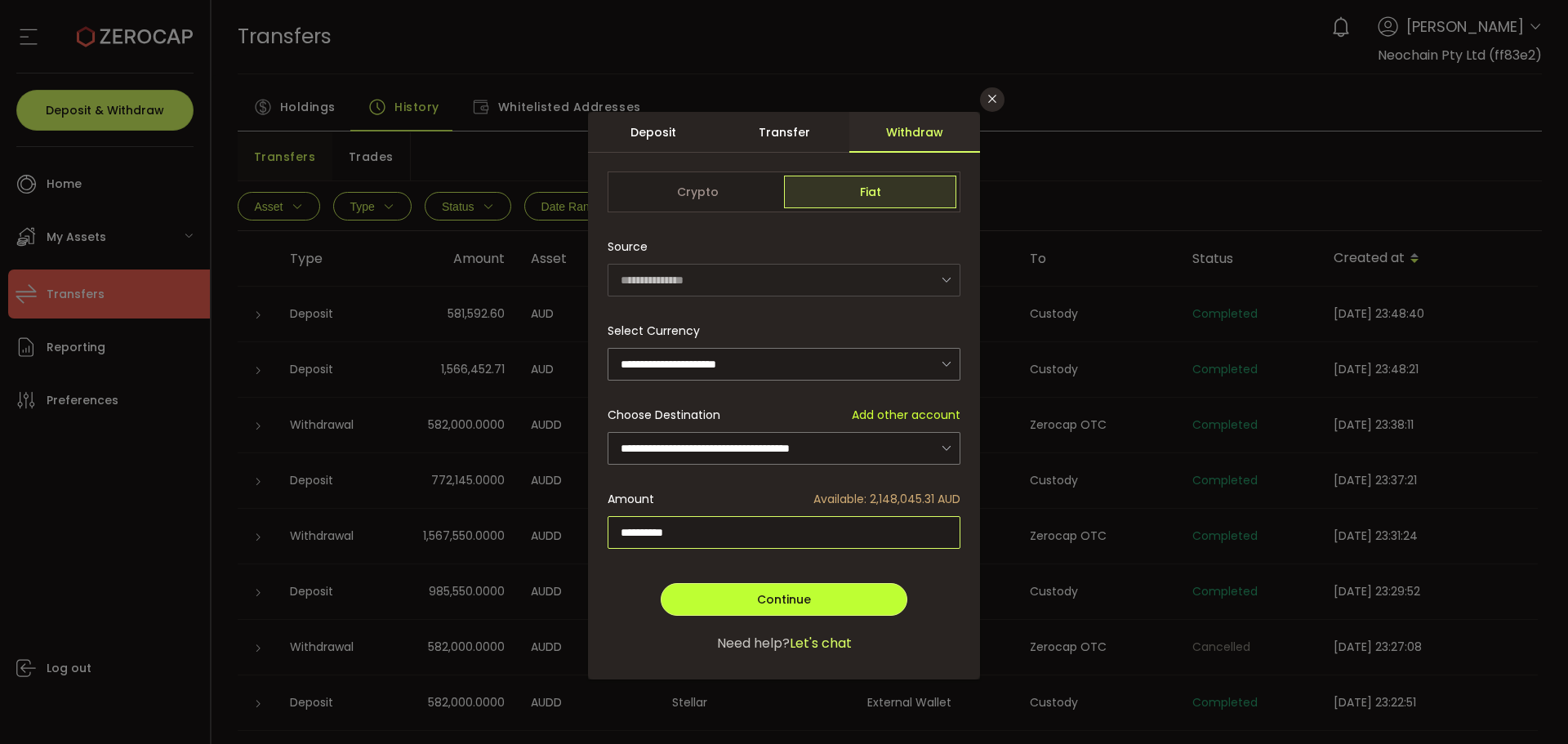
type input "**********"
click at [784, 591] on span "Continue" at bounding box center [784, 599] width 54 height 16
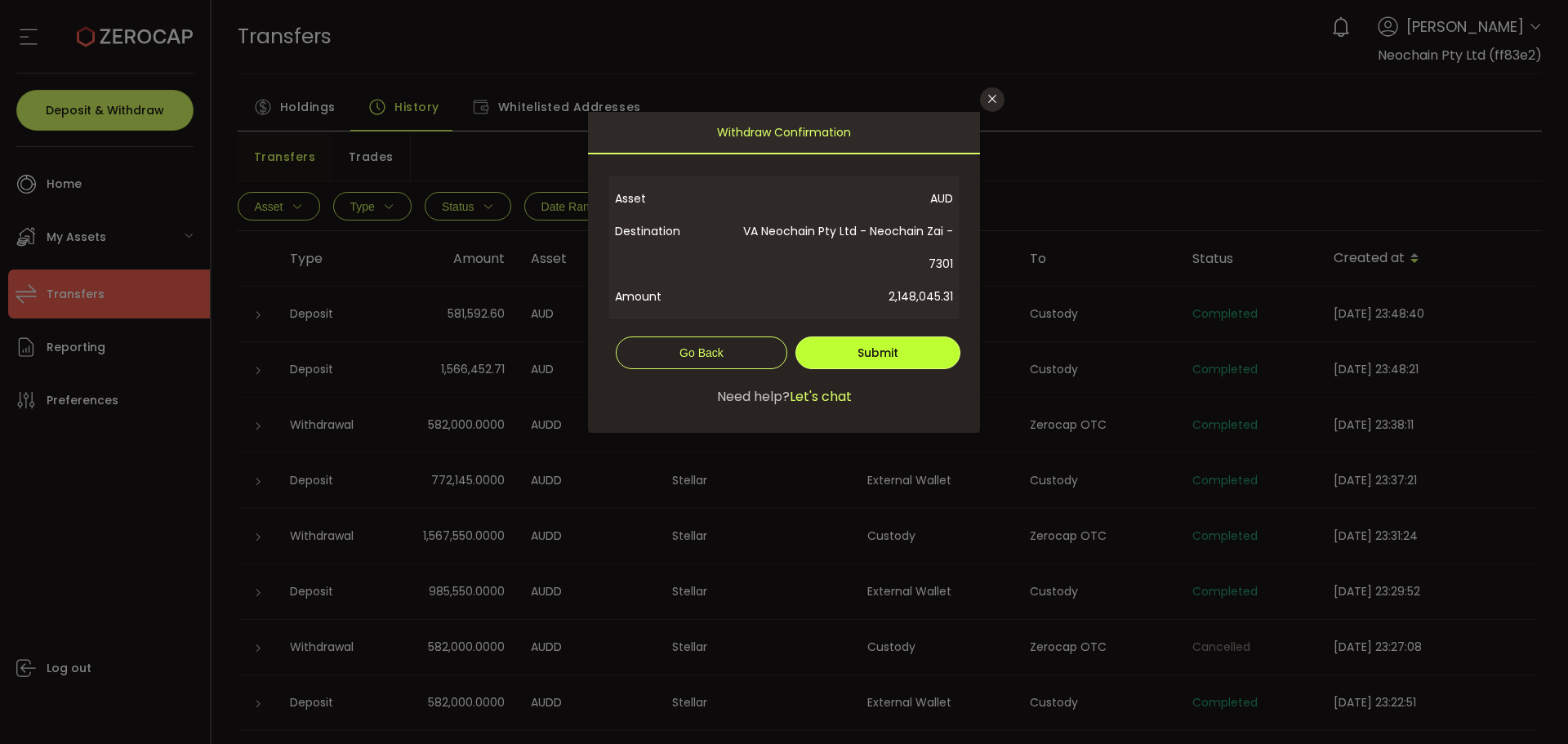
drag, startPoint x: 881, startPoint y: 354, endPoint x: 812, endPoint y: 369, distance: 70.6
click at [881, 353] on span "Submit" at bounding box center [877, 353] width 40 height 16
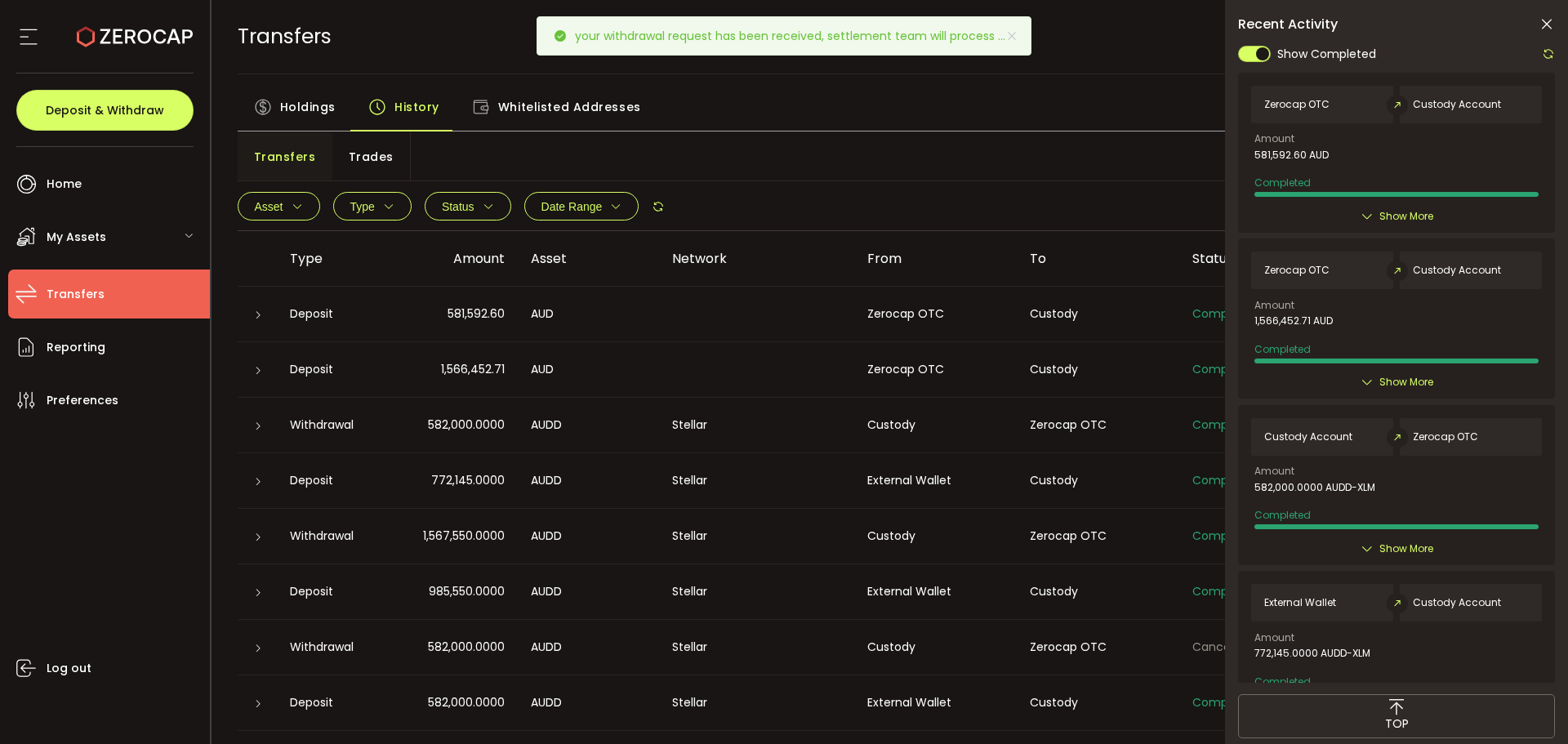
click at [855, 41] on p "your withdrawal request has been received, settlement team will process ..." at bounding box center [797, 36] width 444 height 12
click at [757, 40] on p "your withdrawal request has been received, settlement team will process ..." at bounding box center [797, 36] width 444 height 12
click at [1018, 38] on div "your withdrawal request has been received, settlement team will process ..." at bounding box center [784, 36] width 495 height 40
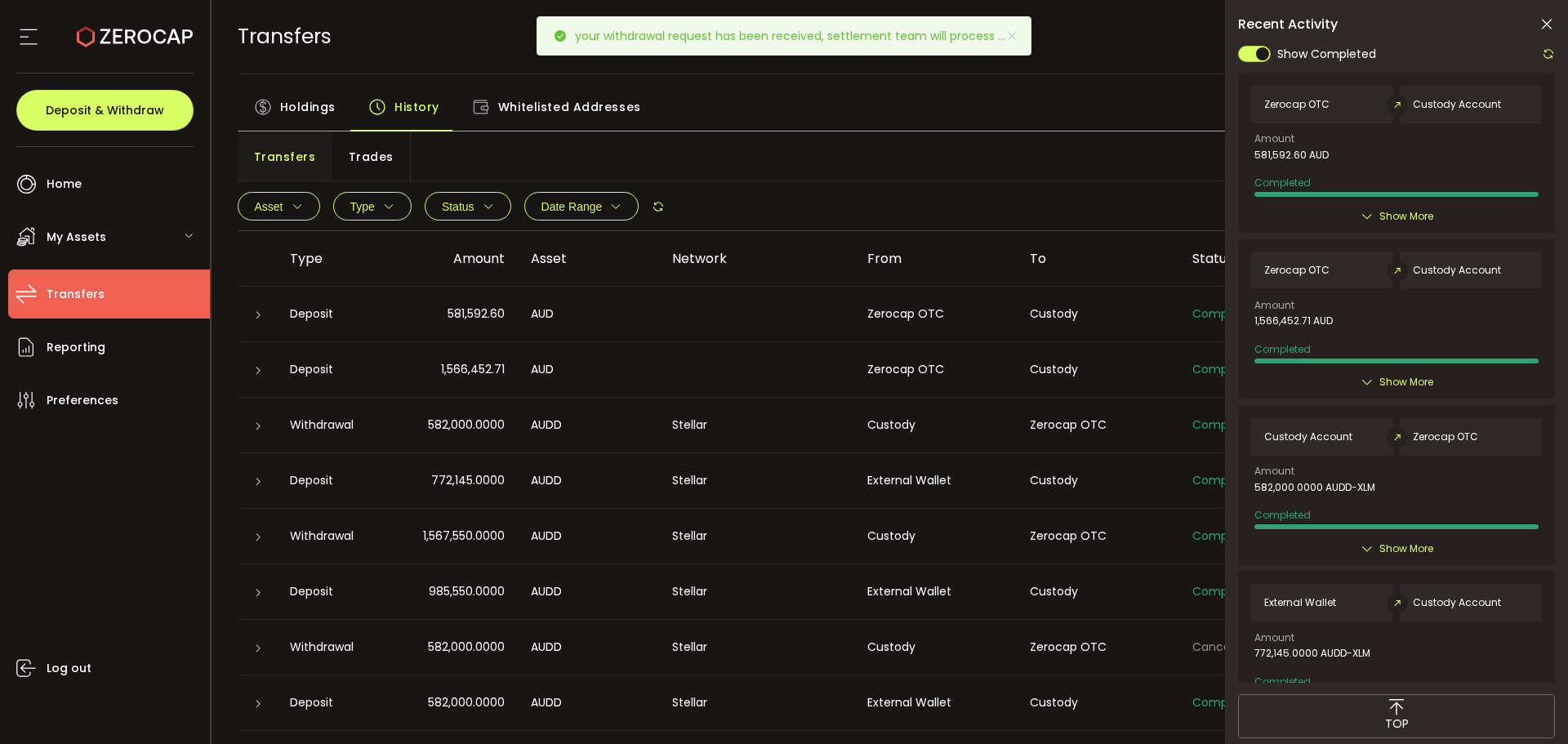
click at [994, 146] on div "Transfers Trades" at bounding box center [890, 156] width 1306 height 49
click at [1546, 51] on icon at bounding box center [1548, 54] width 13 height 13
click at [1538, 64] on div "Show Completed Zerocap OTC Custody Account Amount 581,592.60 AUD Completed Crea…" at bounding box center [1396, 363] width 317 height 639
click at [1544, 60] on div at bounding box center [1545, 54] width 22 height 21
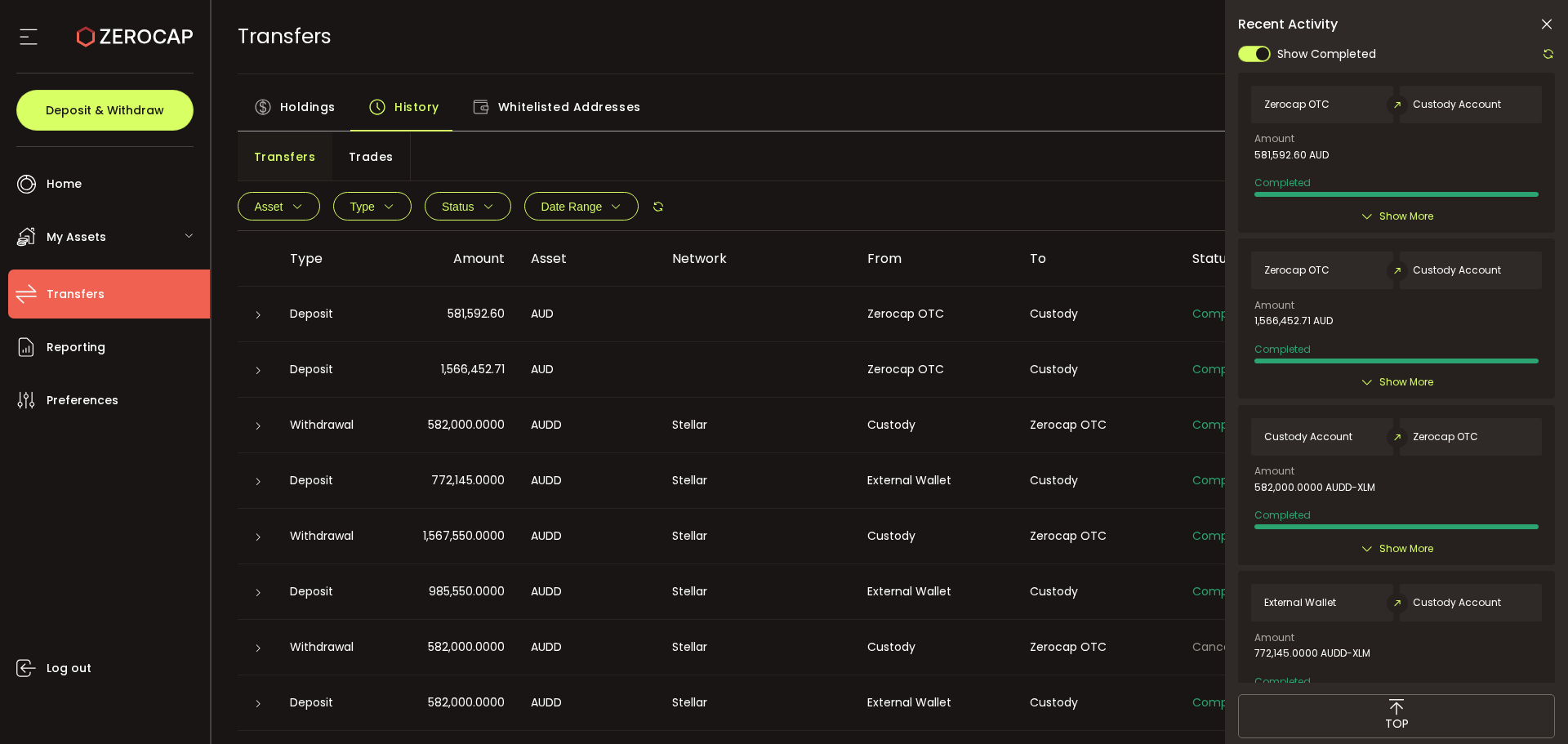
click at [1547, 54] on icon at bounding box center [1548, 54] width 13 height 13
click at [1547, 54] on div at bounding box center [1396, 363] width 317 height 639
click at [1547, 54] on icon at bounding box center [1548, 54] width 13 height 13
click at [1397, 703] on icon at bounding box center [1396, 707] width 16 height 16
click at [1394, 713] on icon at bounding box center [1396, 707] width 16 height 16
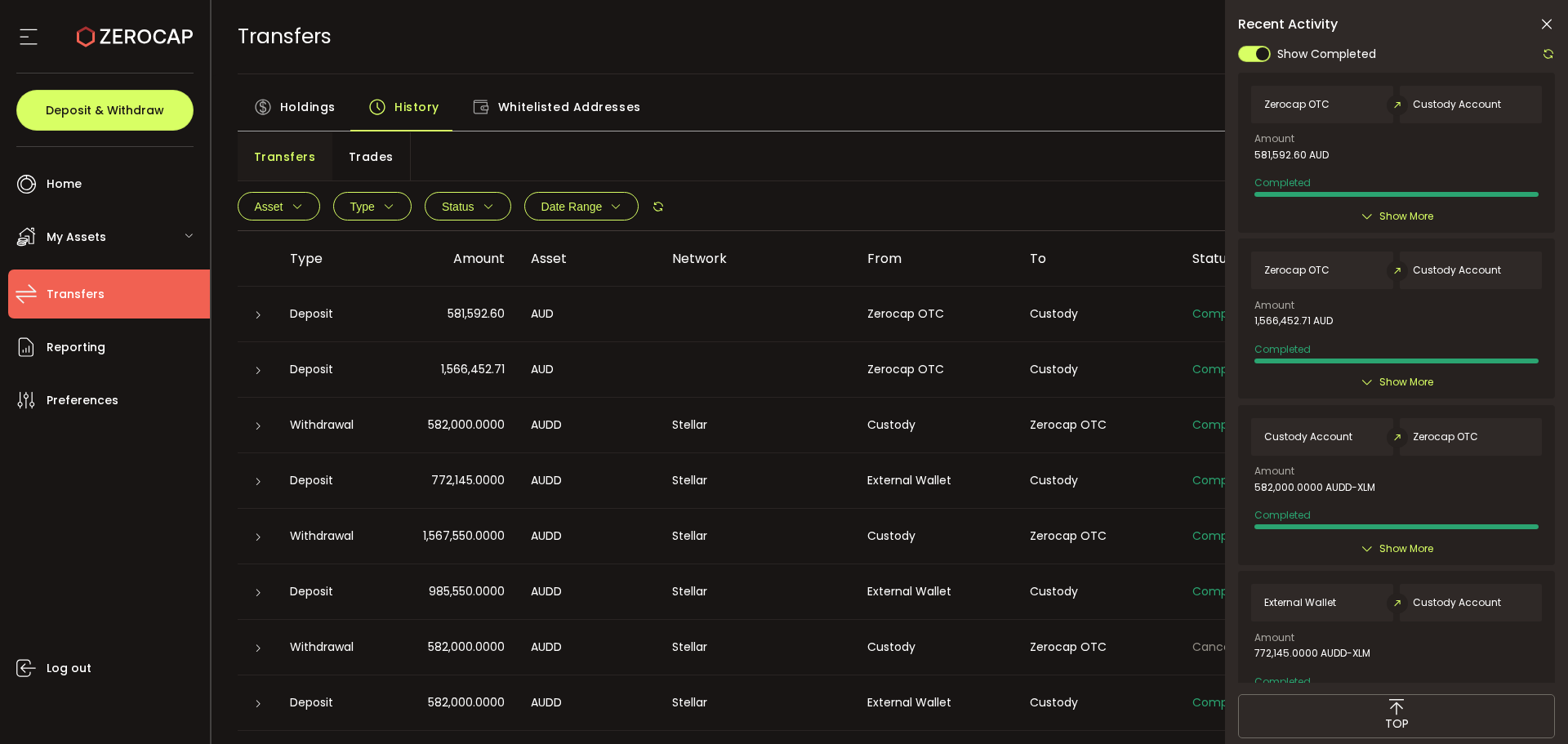
click at [1547, 25] on icon at bounding box center [1546, 24] width 16 height 16
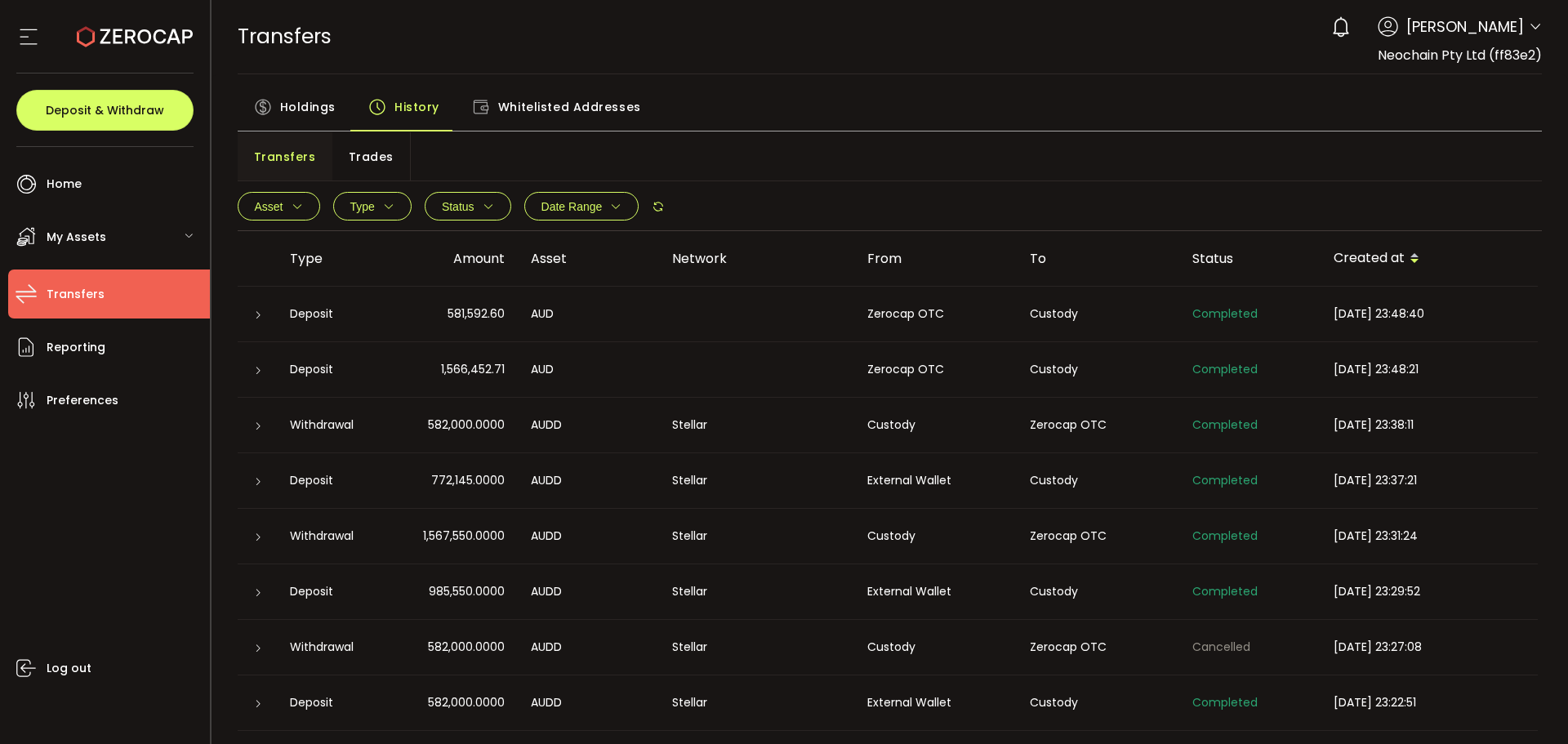
click at [783, 112] on div "Holdings History Whitelisted Addresses" at bounding box center [890, 111] width 1306 height 40
click at [131, 133] on div "Deposit & Withdraw" at bounding box center [104, 111] width 177 height 74
click at [180, 119] on button "Deposit & Withdraw" at bounding box center [104, 110] width 177 height 40
type input "***"
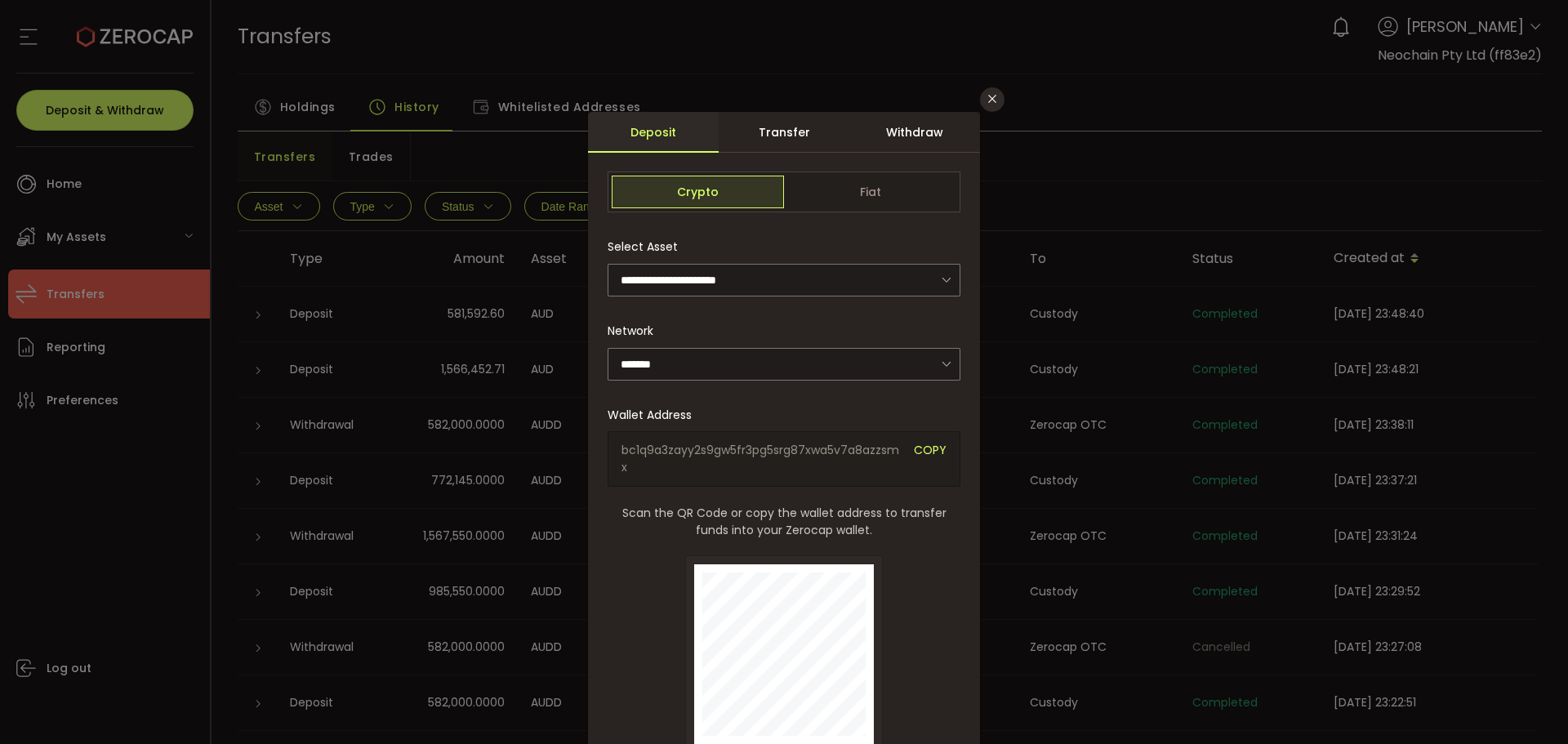
click at [899, 125] on div "Withdraw" at bounding box center [914, 132] width 130 height 40
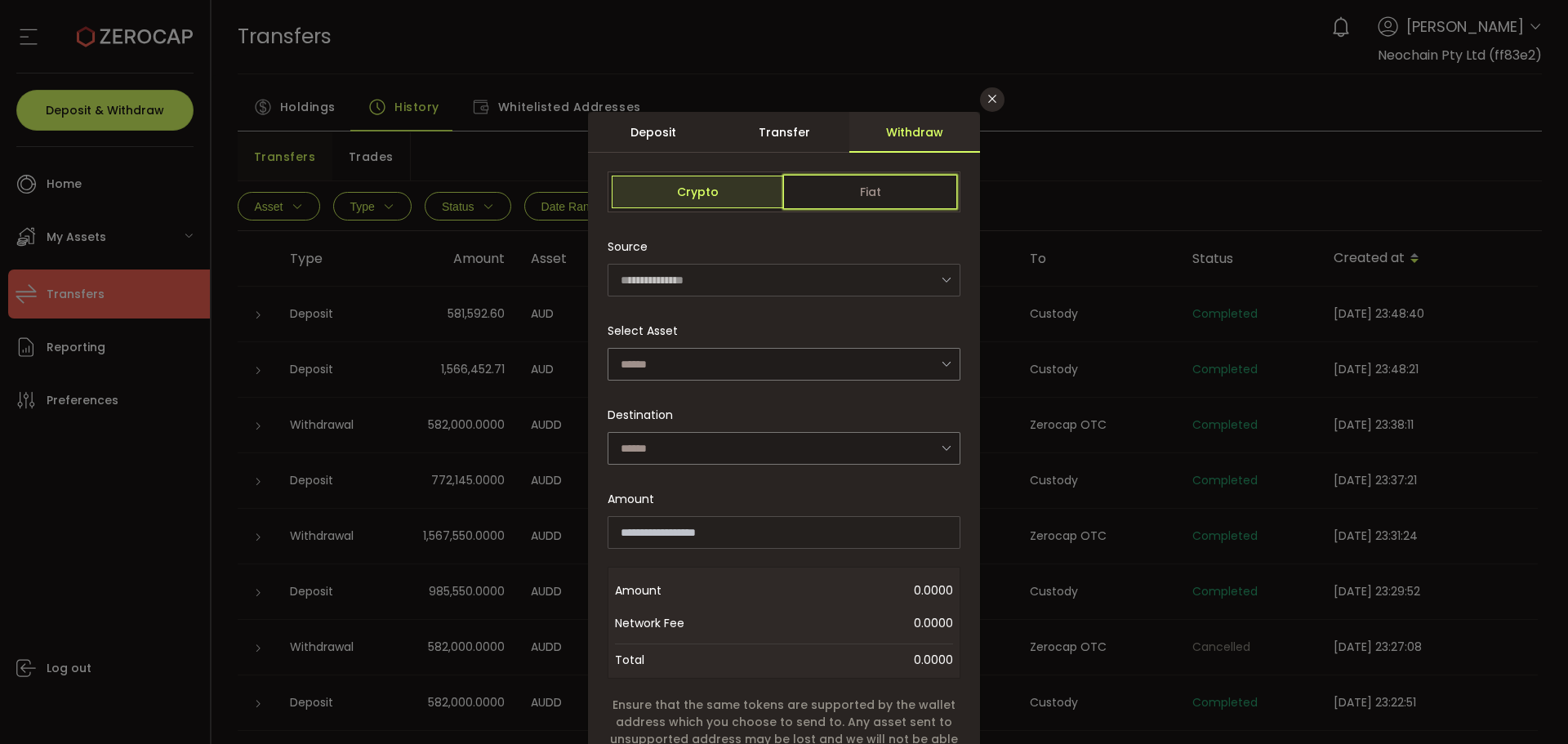
click at [855, 190] on span "Fiat" at bounding box center [871, 191] width 173 height 32
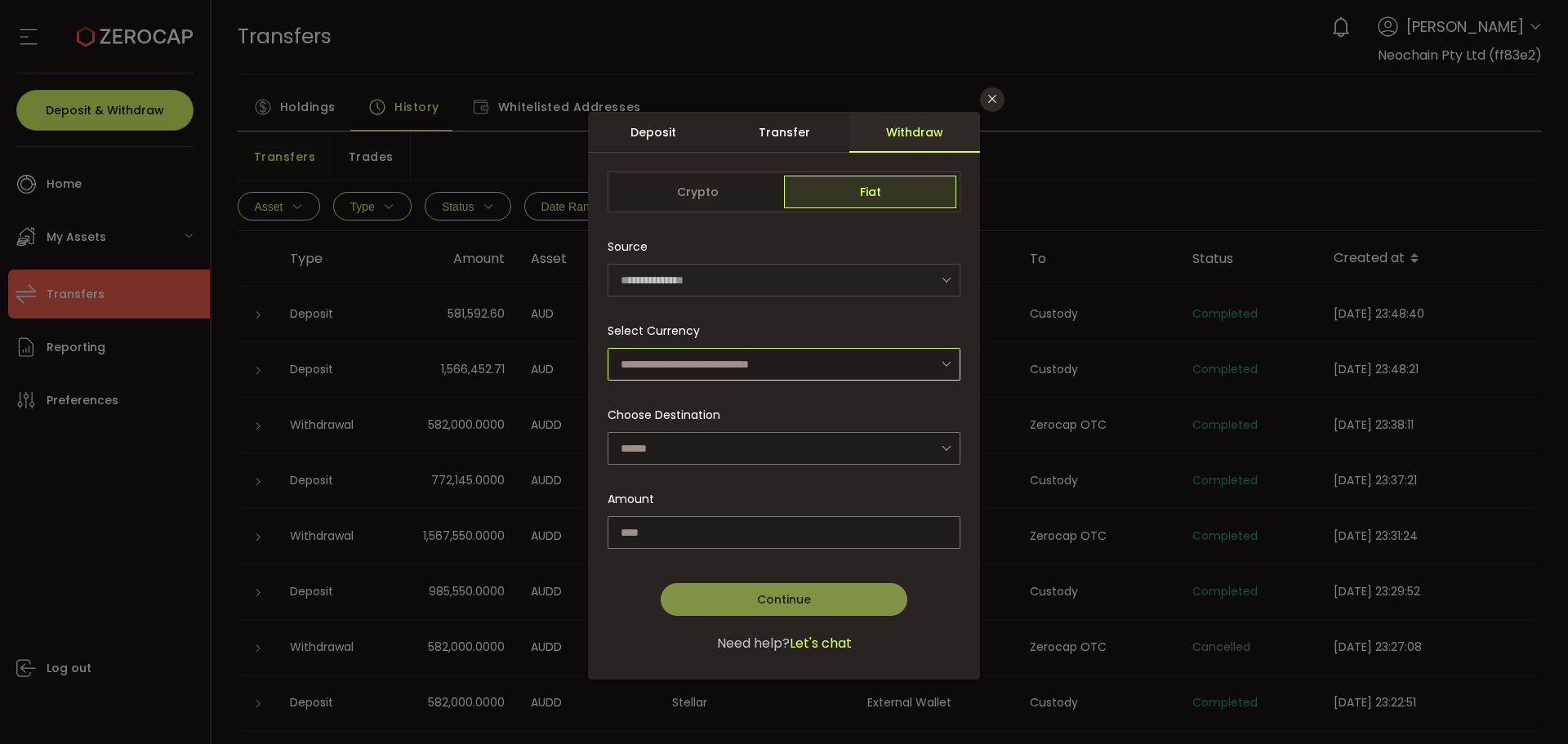
click at [686, 360] on input "dialog" at bounding box center [784, 364] width 353 height 32
click at [691, 407] on span "Australian Dollar (AUD)" at bounding box center [688, 407] width 129 height 16
type input "**********"
click at [911, 447] on input "dialog" at bounding box center [784, 448] width 353 height 32
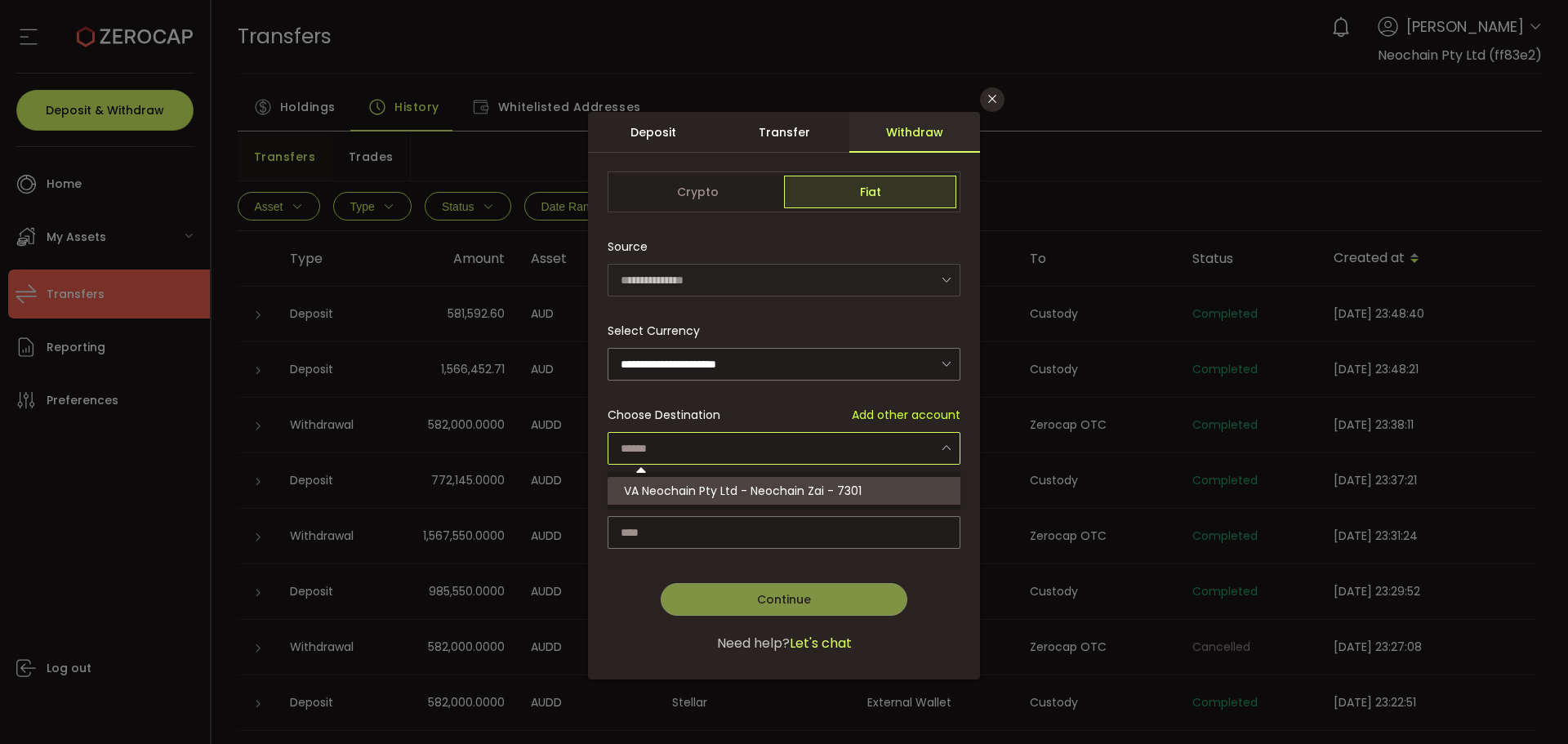
click at [726, 492] on span "VA Neochain Pty Ltd - Neochain Zai - 7301" at bounding box center [742, 491] width 238 height 16
type input "**********"
click at [767, 521] on input "dialog" at bounding box center [784, 532] width 353 height 32
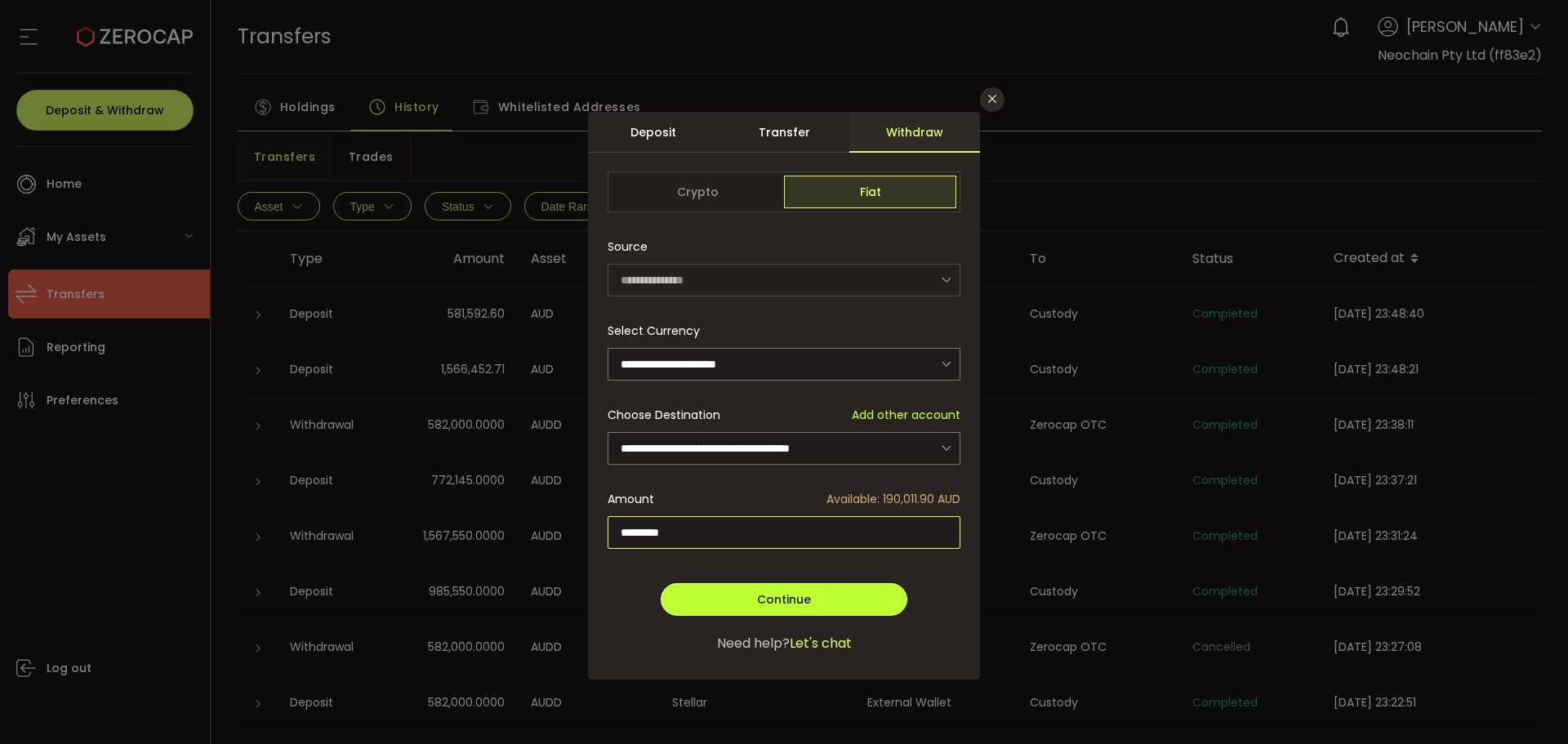
type input "*********"
click at [697, 601] on button "Continue" at bounding box center [784, 599] width 247 height 32
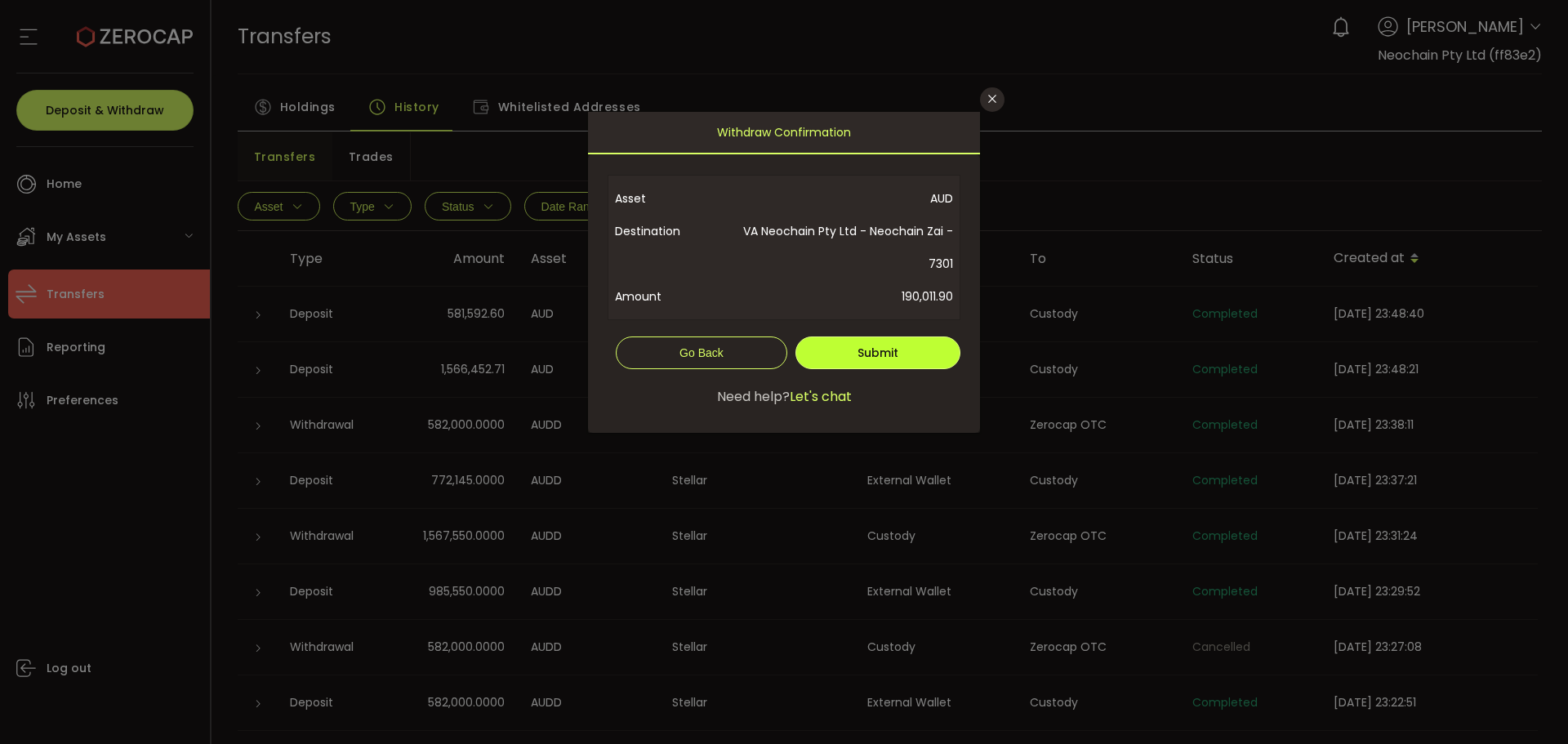
click at [903, 361] on button "Submit" at bounding box center [878, 352] width 165 height 32
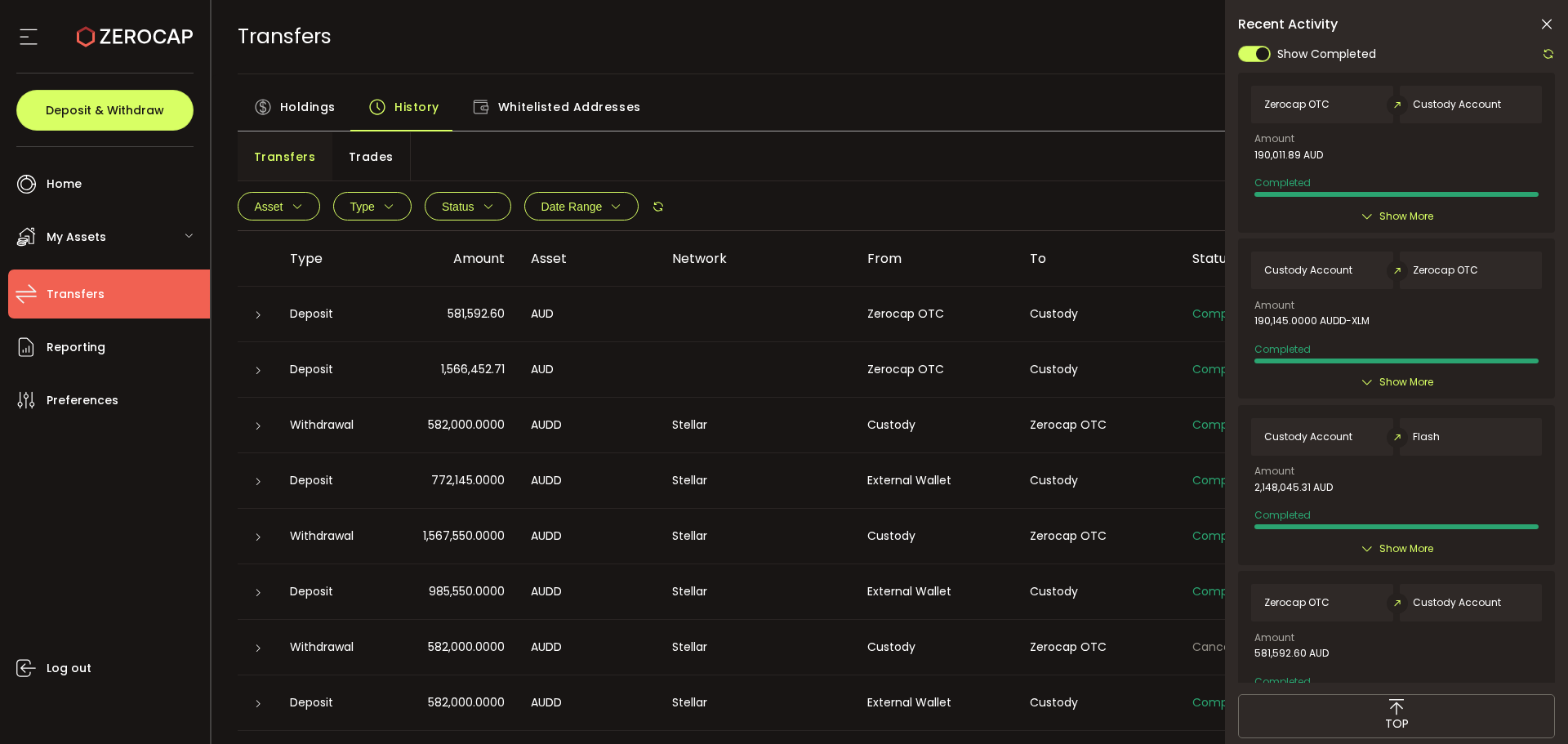
drag, startPoint x: 999, startPoint y: 61, endPoint x: 973, endPoint y: 1, distance: 65.4
click at [998, 58] on div "TRANSFERS Buy Power A$0.00 AUD Transfers Transfers Verify Your Identity 0 [PERS…" at bounding box center [890, 37] width 1306 height 74
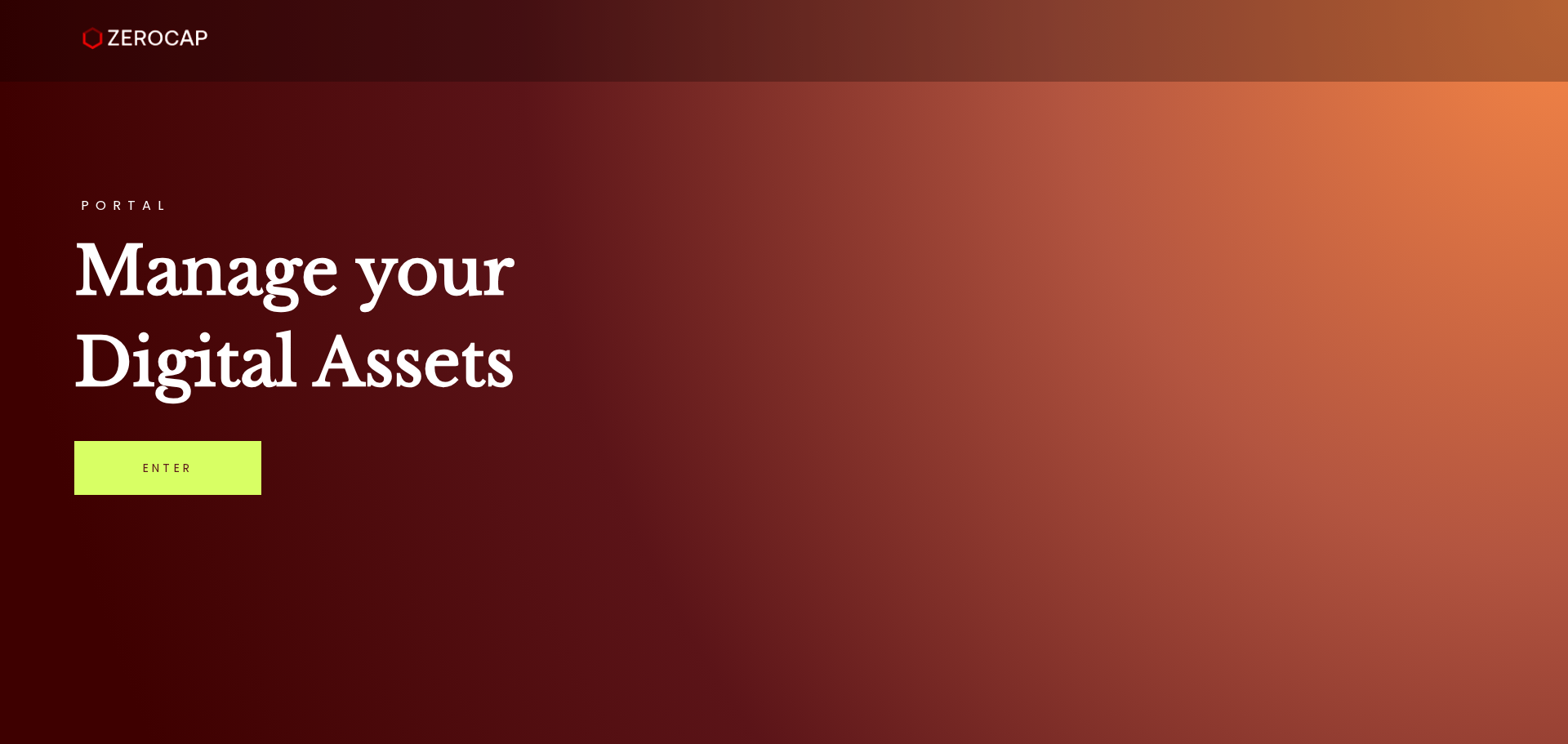
drag, startPoint x: 551, startPoint y: 342, endPoint x: 1161, endPoint y: 129, distance: 646.1
click at [552, 343] on h1 "Manage your Digital Assets" at bounding box center [784, 317] width 1420 height 183
